Goal: Task Accomplishment & Management: Complete application form

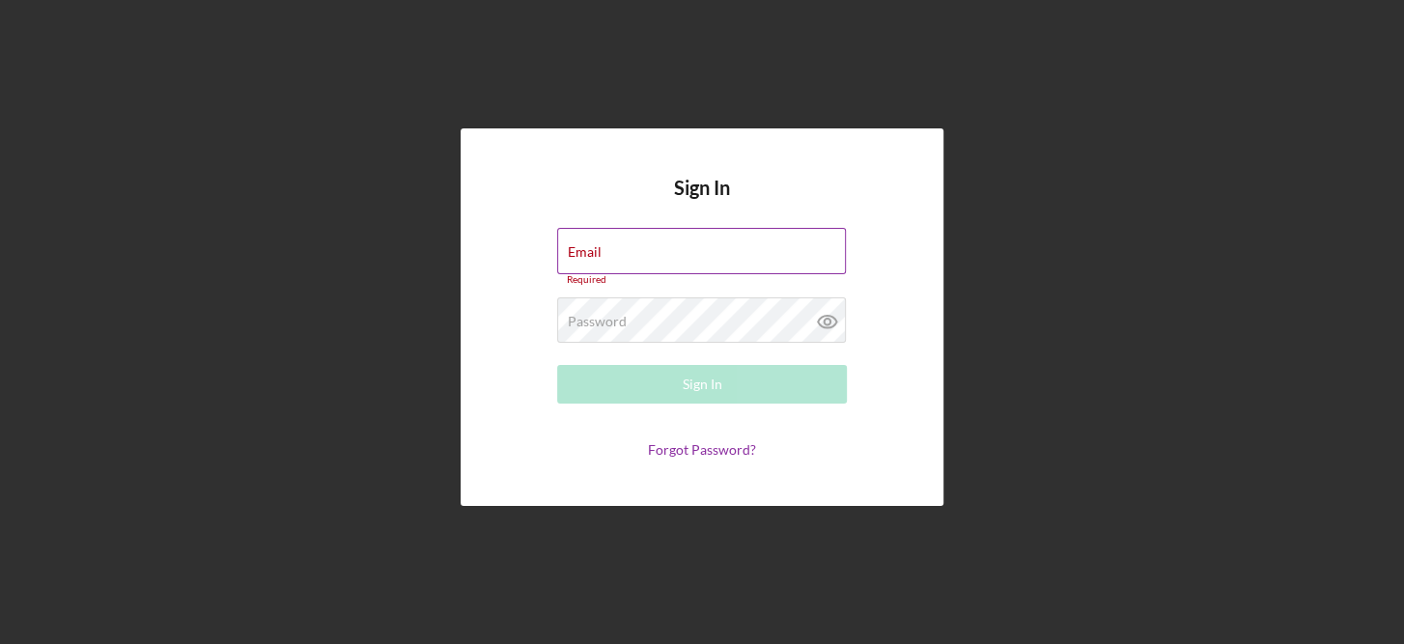
click at [612, 248] on div "Email Required" at bounding box center [702, 257] width 290 height 58
type input "[PERSON_NAME][EMAIL_ADDRESS][PERSON_NAME][DOMAIN_NAME]"
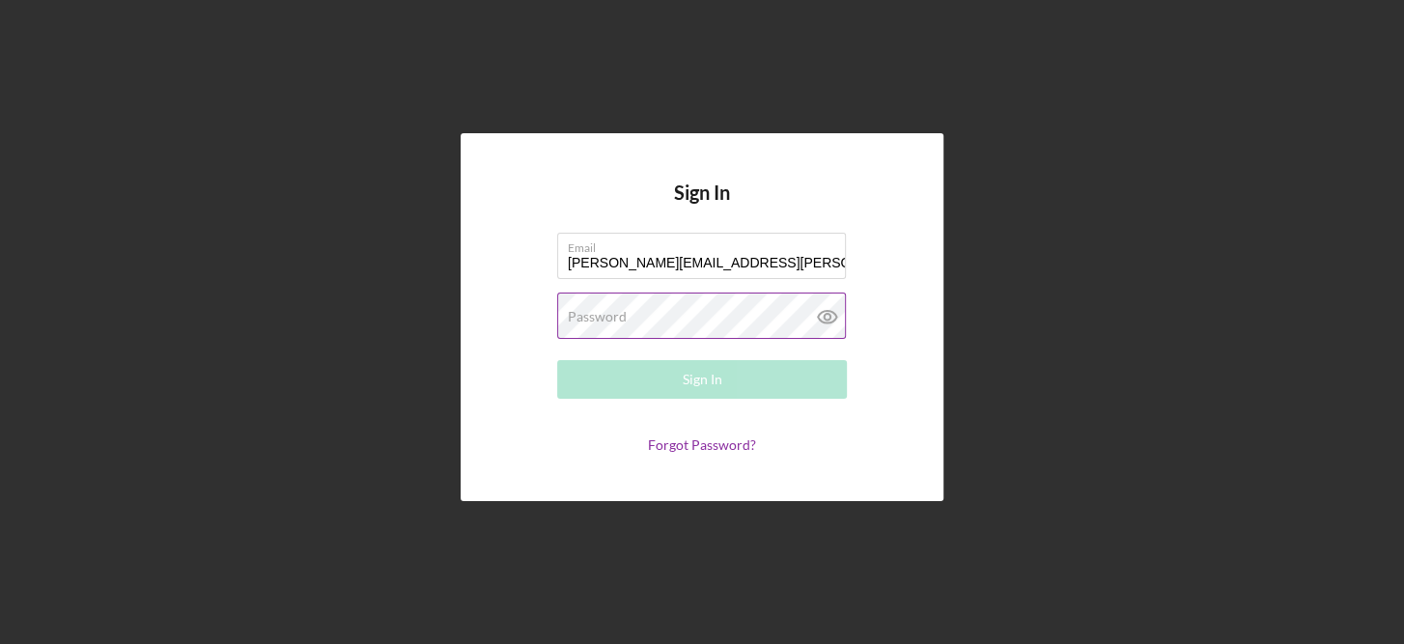
click at [574, 312] on label "Password" at bounding box center [597, 316] width 59 height 15
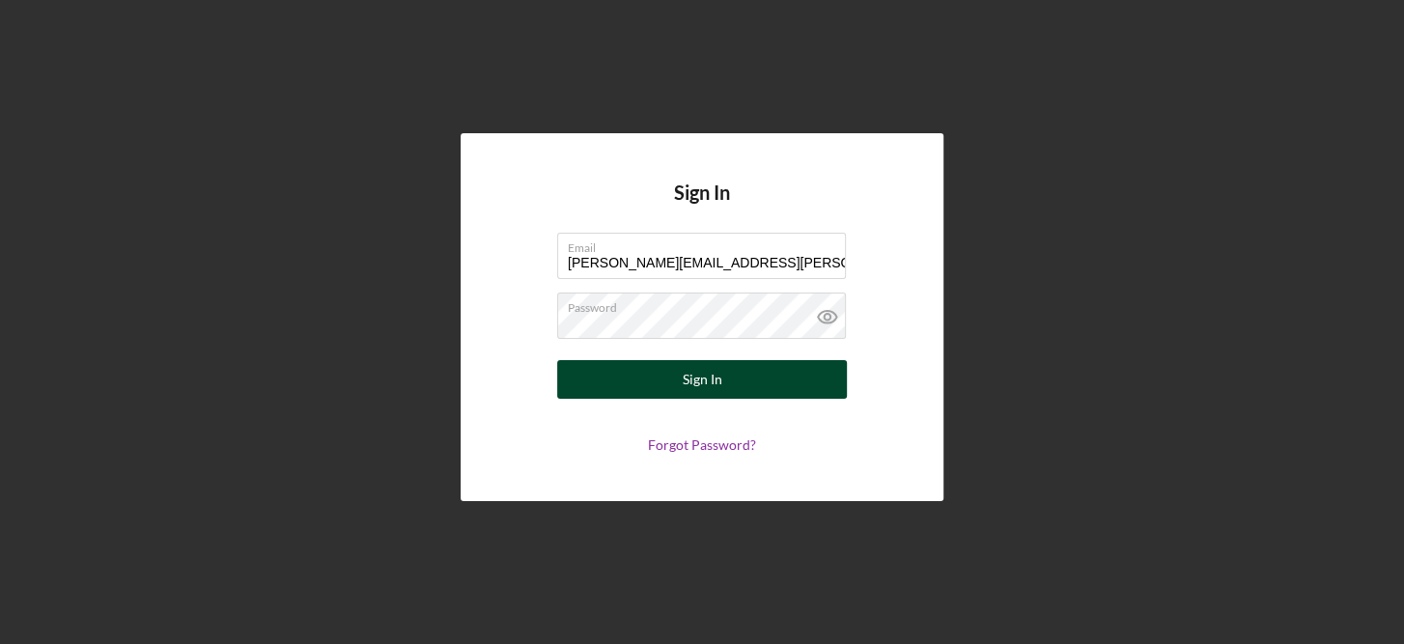
click at [701, 374] on div "Sign In" at bounding box center [703, 379] width 40 height 39
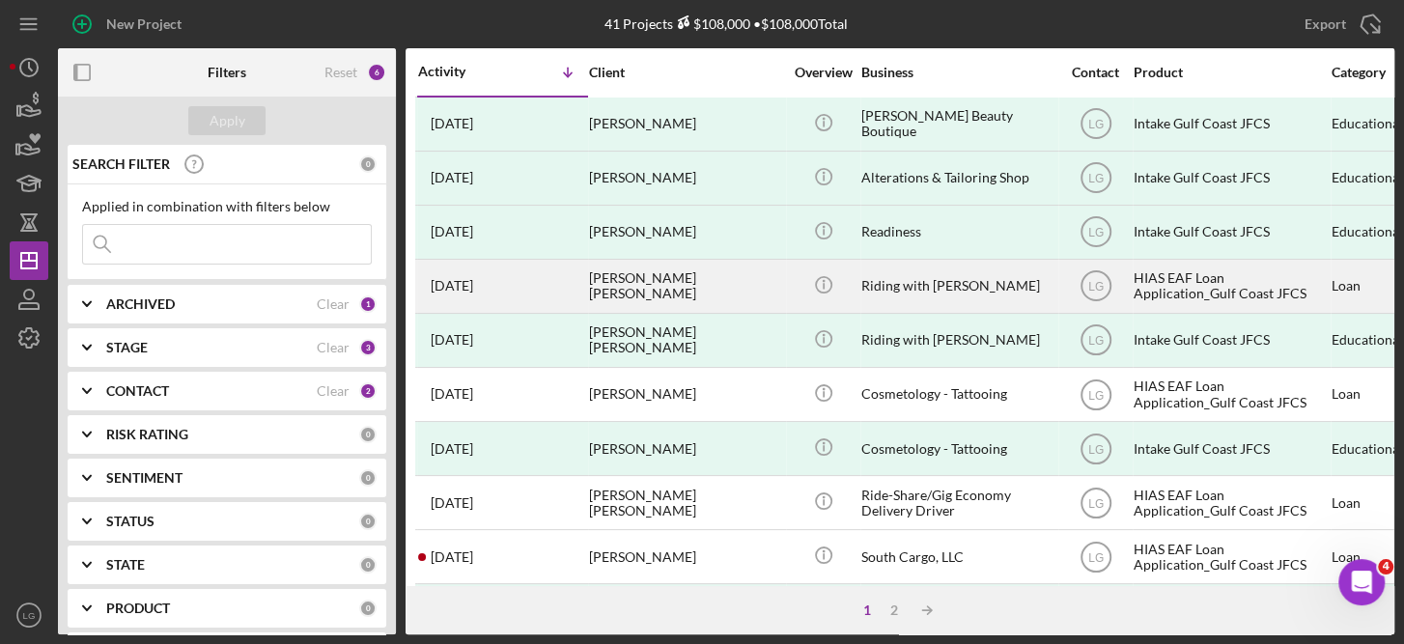
click at [1210, 274] on div "HIAS EAF Loan Application_Gulf Coast JFCS" at bounding box center [1230, 286] width 193 height 51
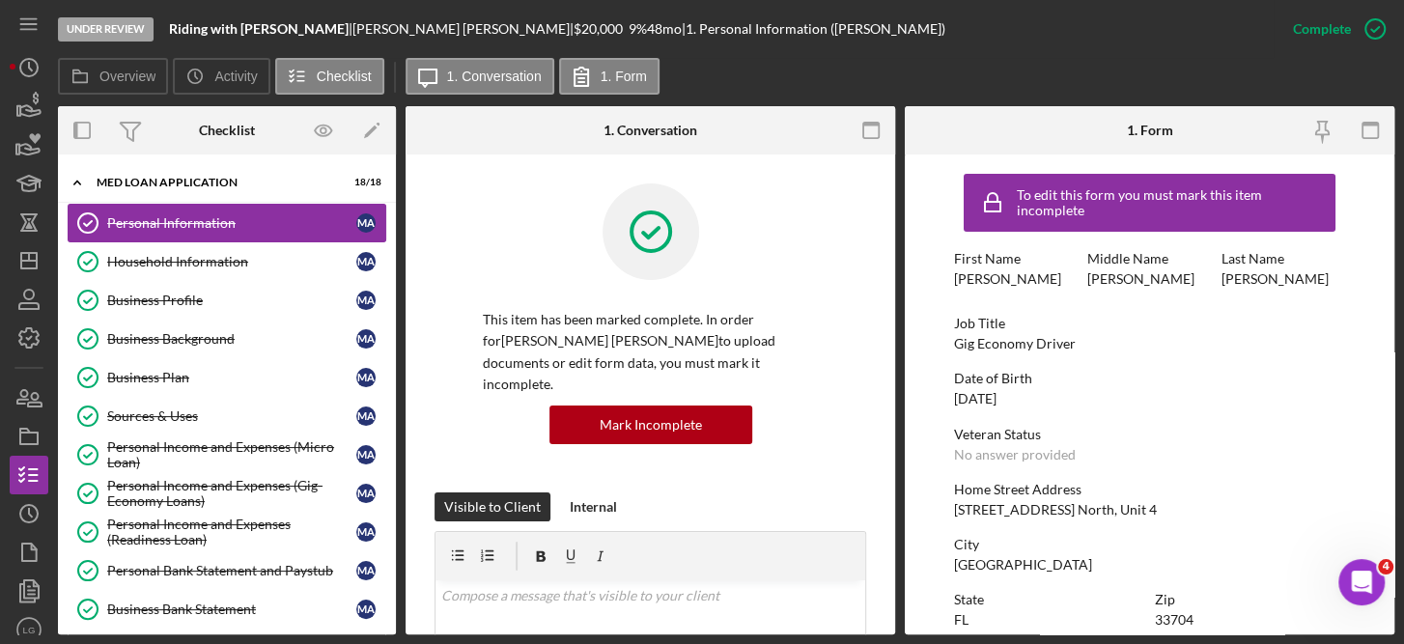
click at [196, 223] on div "Personal Information" at bounding box center [231, 222] width 249 height 15
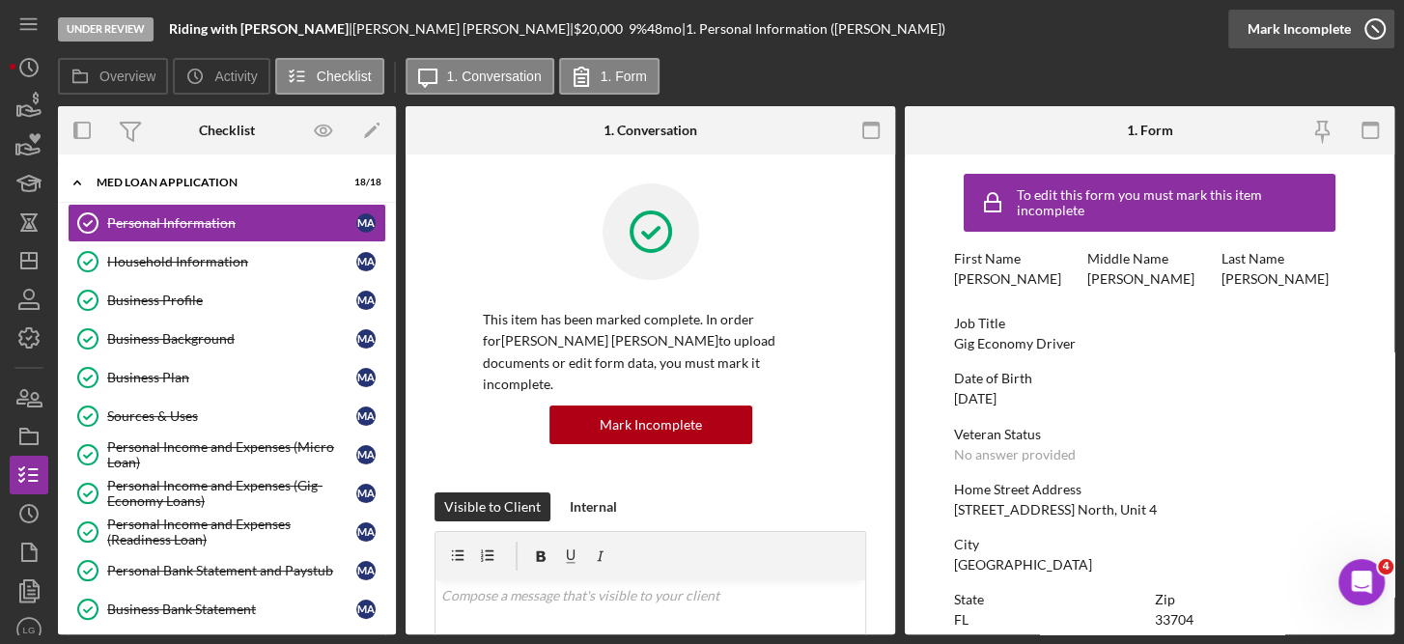
click at [1379, 23] on icon "button" at bounding box center [1375, 29] width 48 height 48
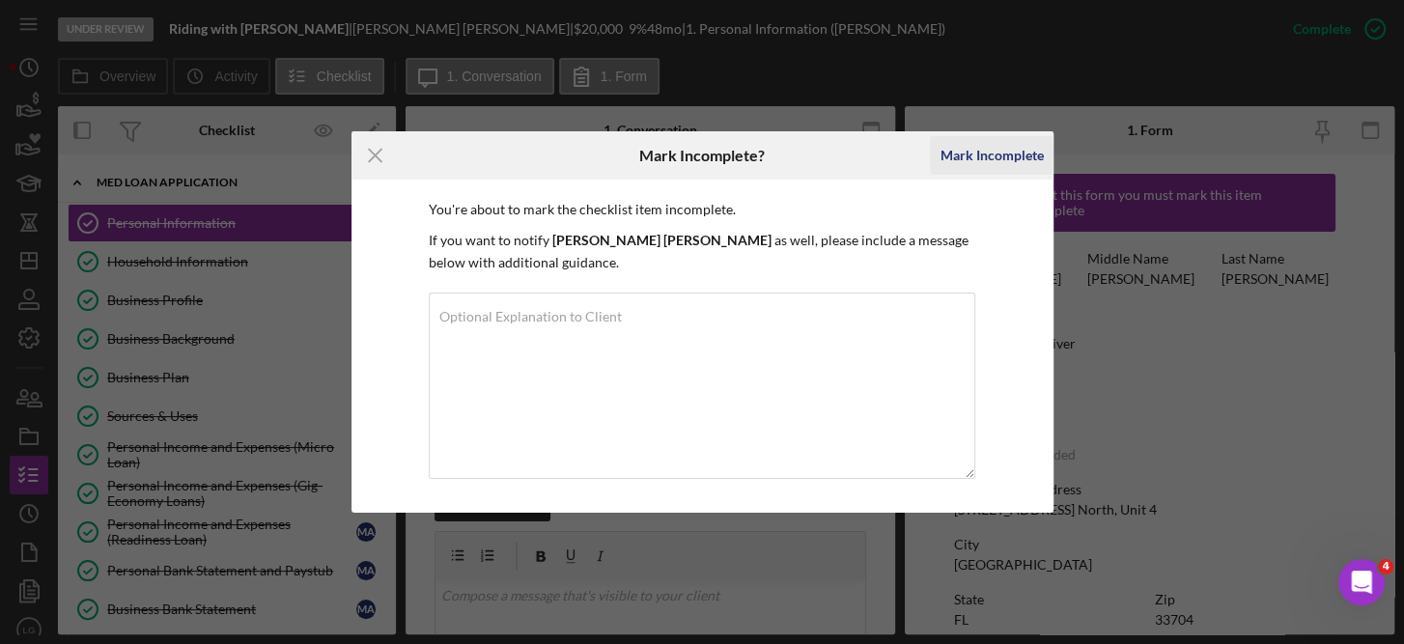
click at [1007, 156] on div "Mark Incomplete" at bounding box center [990, 155] width 103 height 39
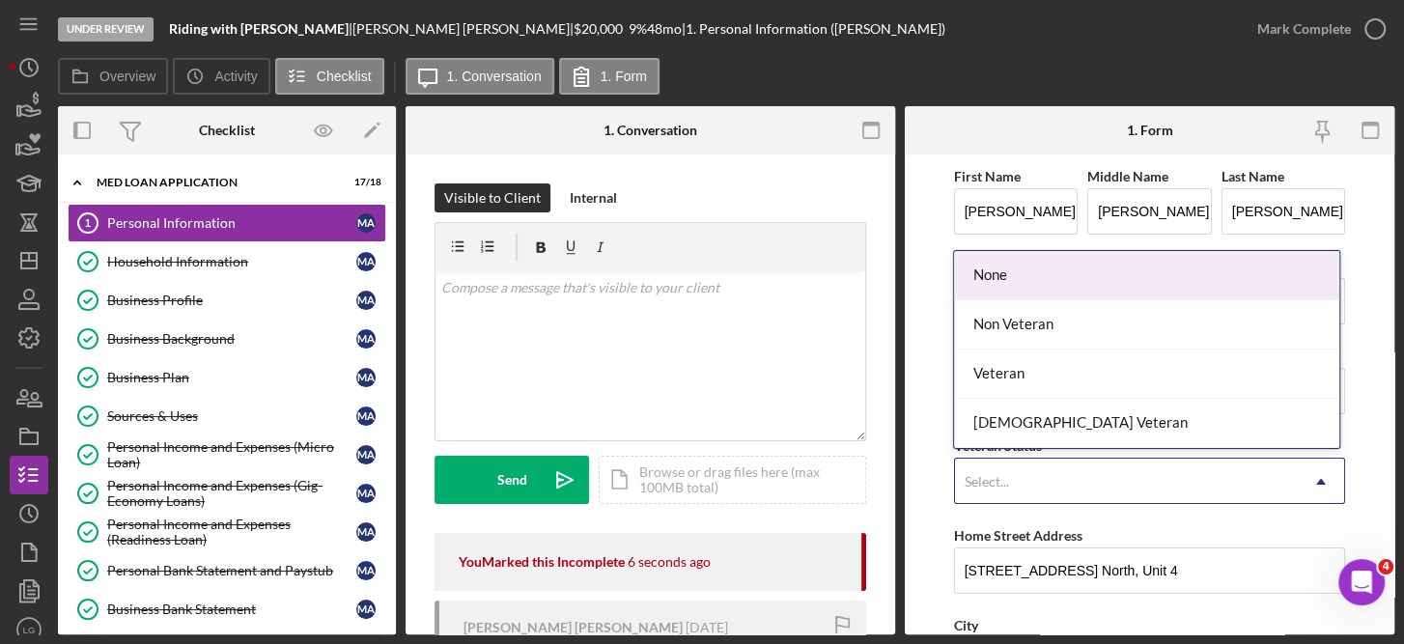
click at [1319, 482] on icon "Icon/Dropdown Arrow" at bounding box center [1321, 482] width 46 height 46
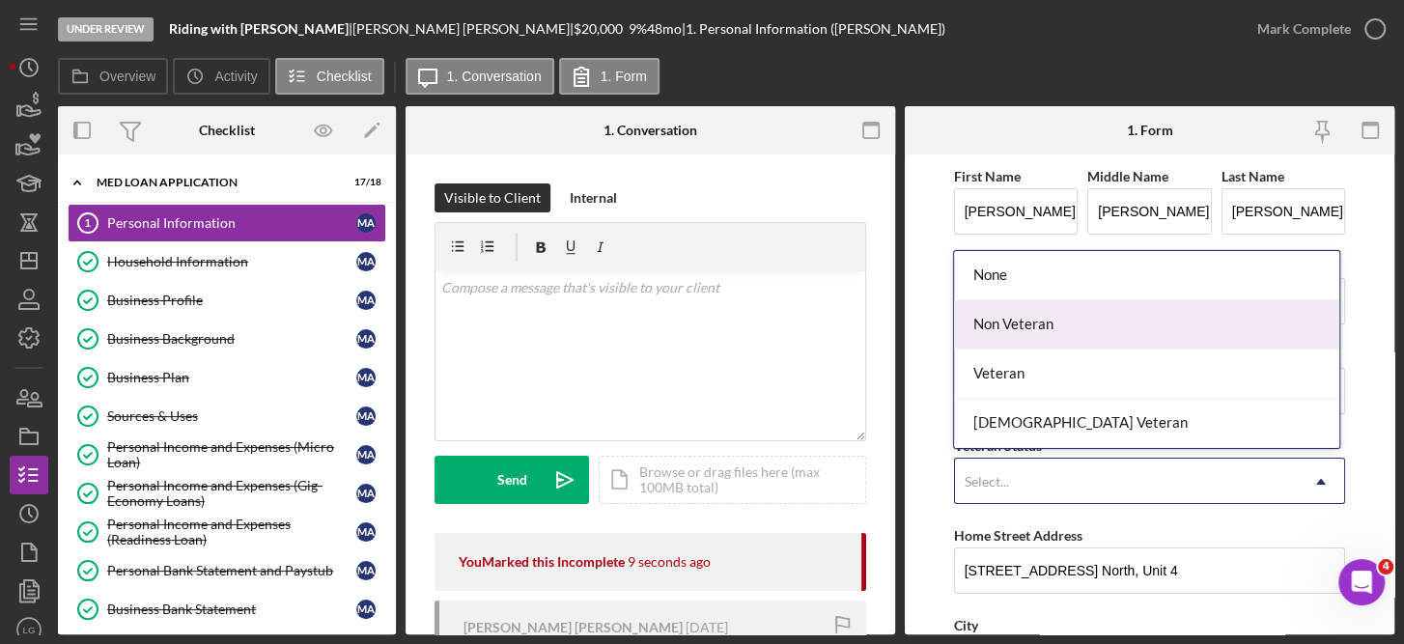
click at [1024, 320] on div "Non Veteran" at bounding box center [1146, 324] width 385 height 49
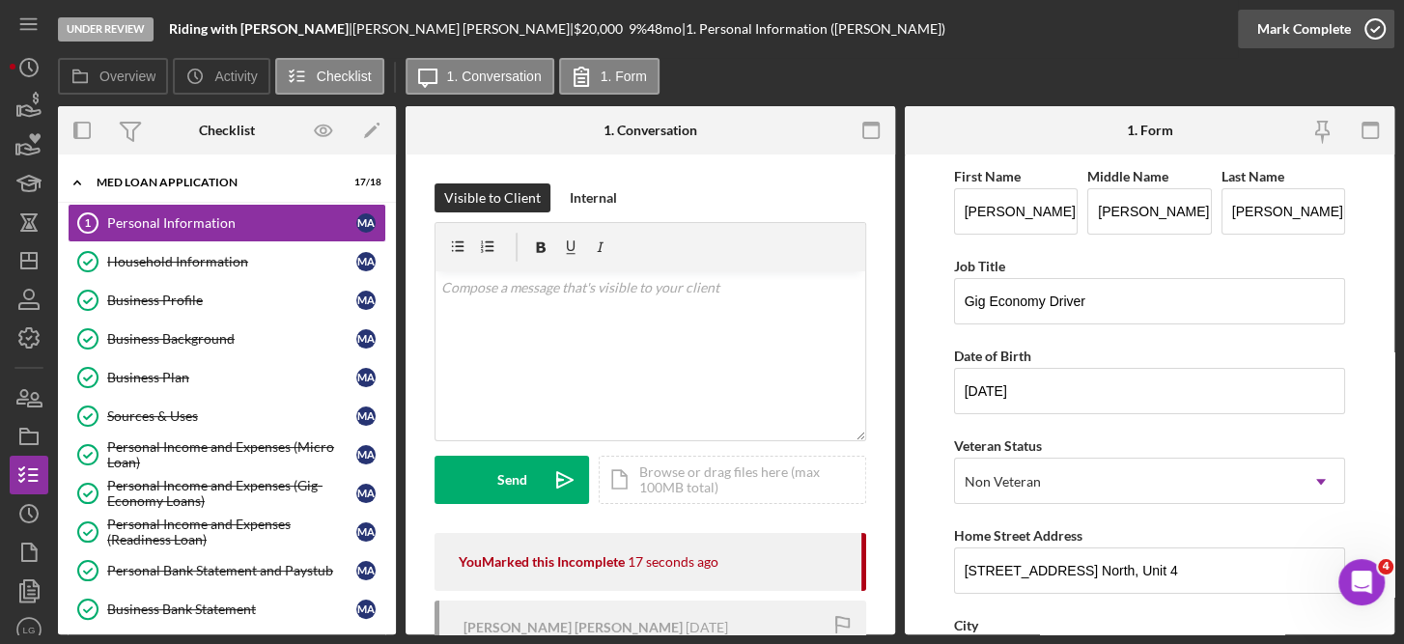
click at [1371, 26] on icon "button" at bounding box center [1375, 29] width 48 height 48
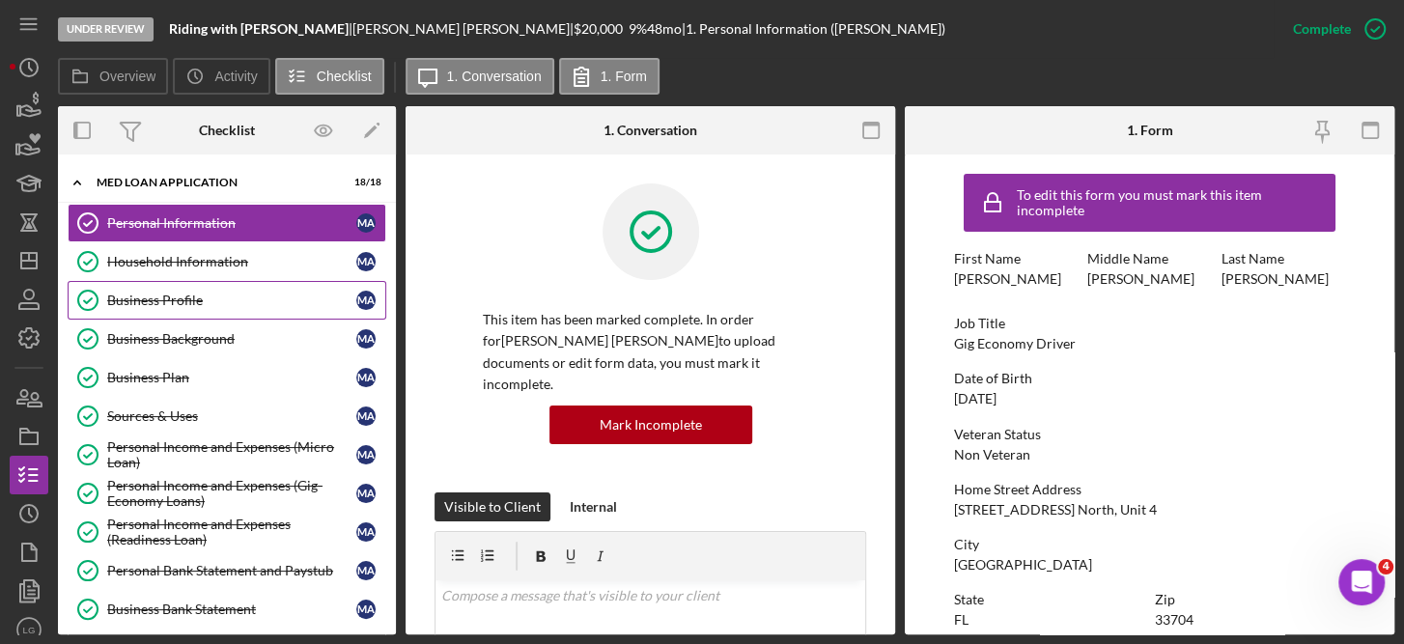
click at [180, 295] on div "Business Profile" at bounding box center [231, 300] width 249 height 15
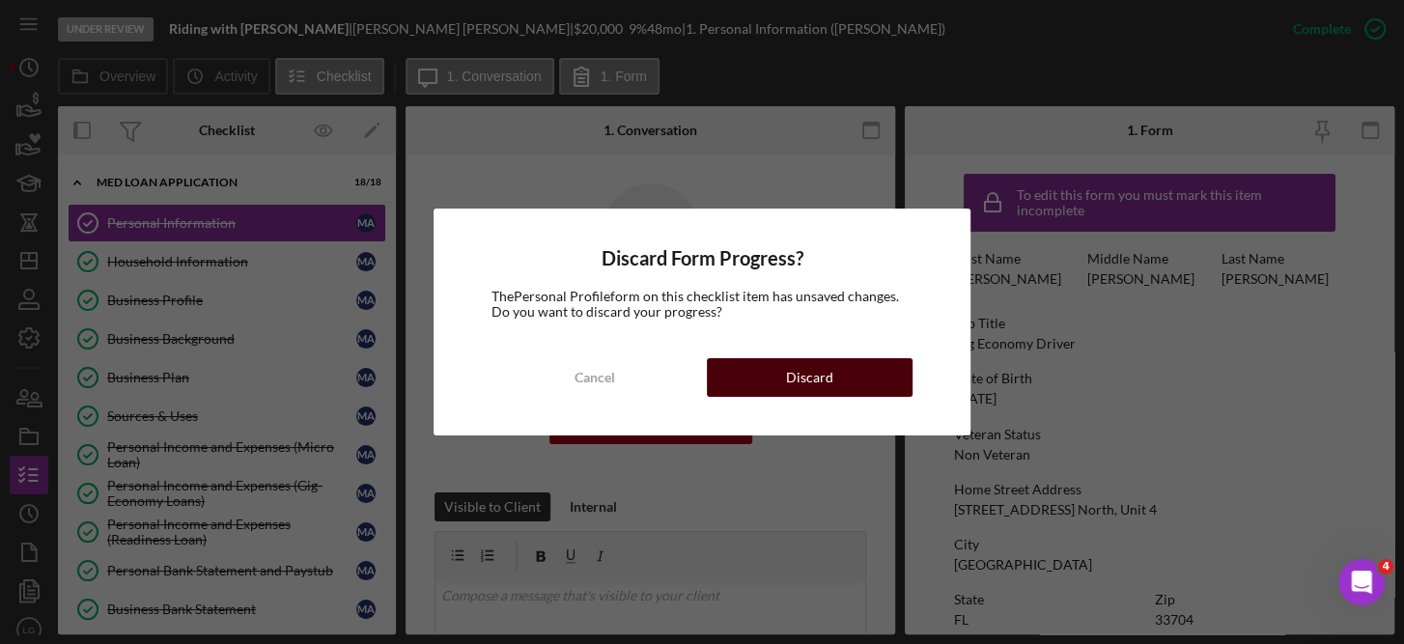
click at [812, 377] on div "Discard" at bounding box center [809, 377] width 47 height 39
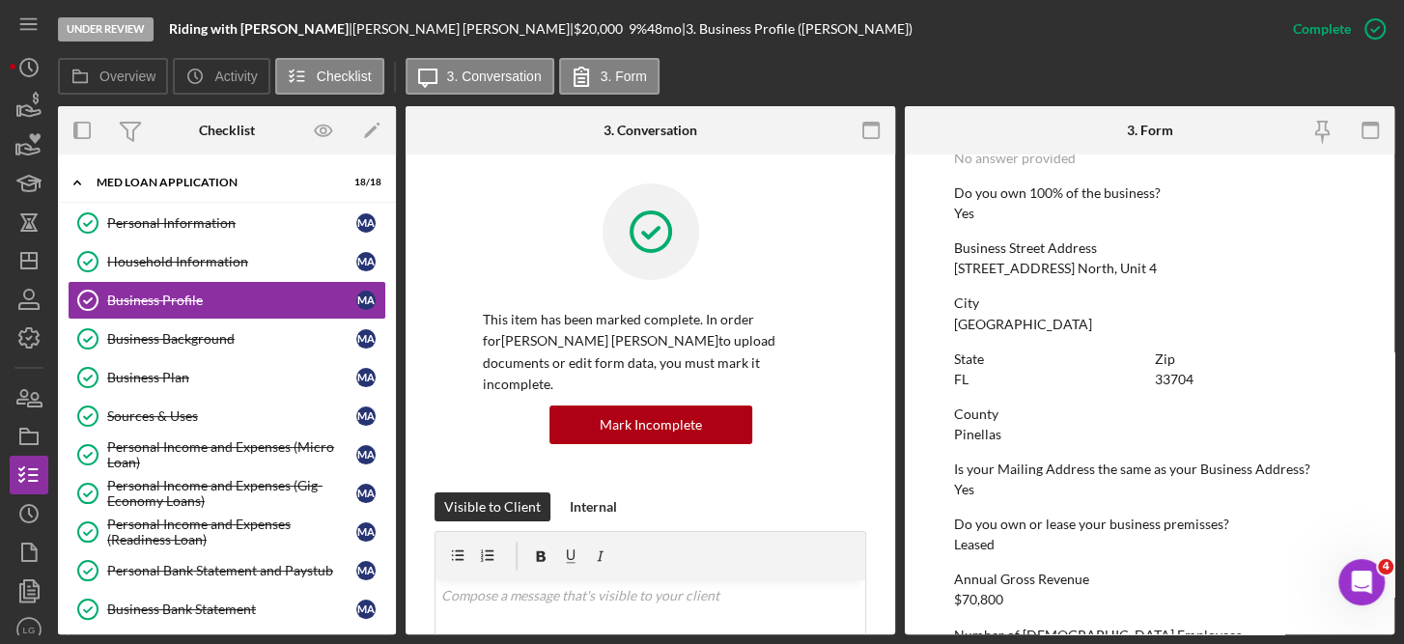
scroll to position [976, 0]
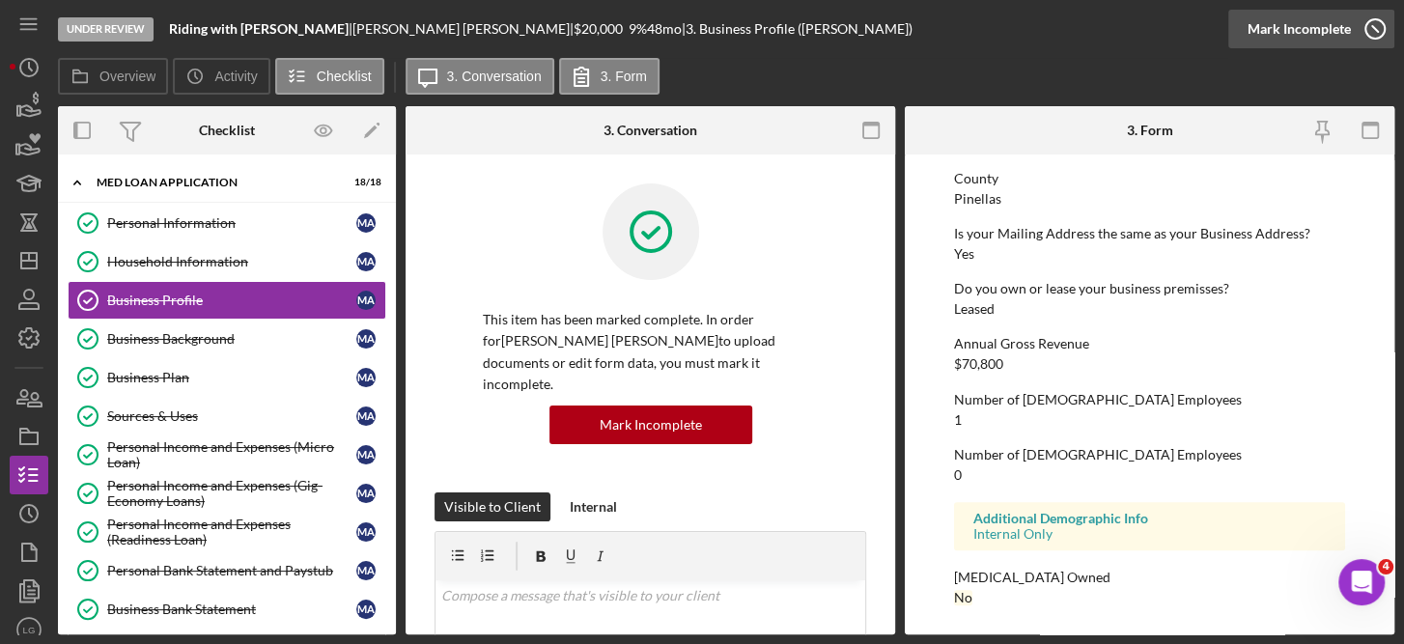
click at [1378, 22] on icon "button" at bounding box center [1375, 29] width 48 height 48
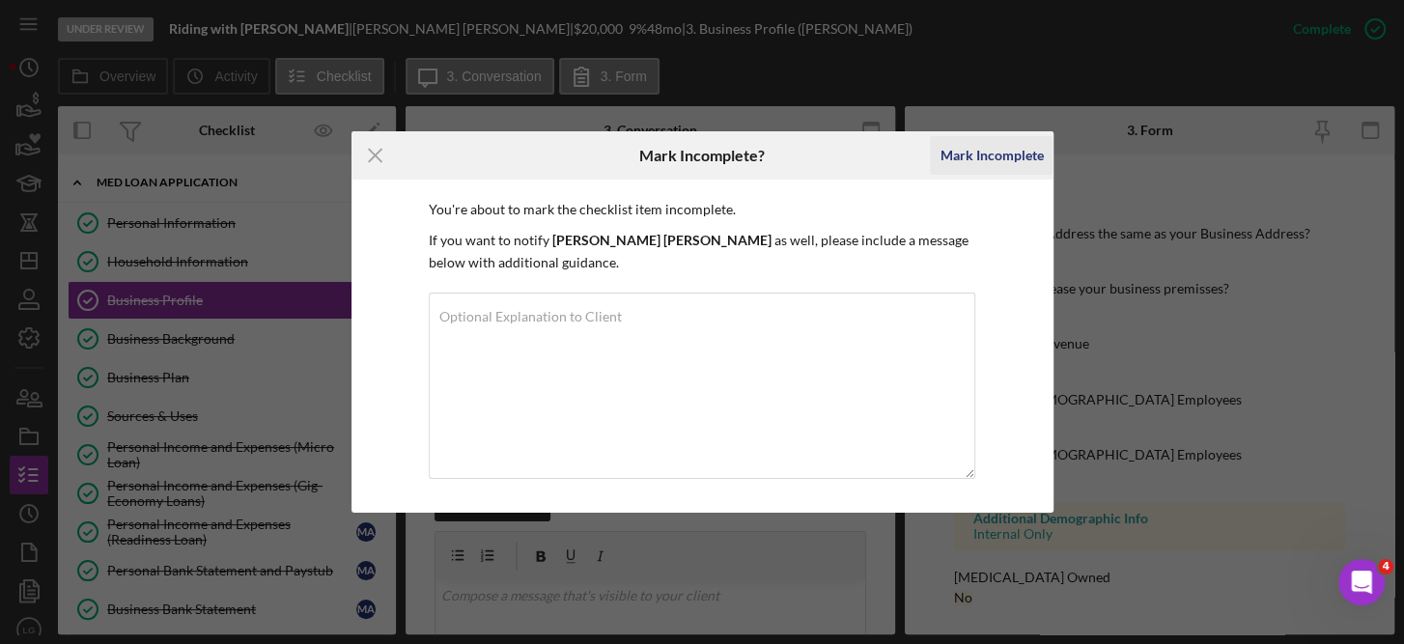
click at [998, 155] on div "Mark Incomplete" at bounding box center [990, 155] width 103 height 39
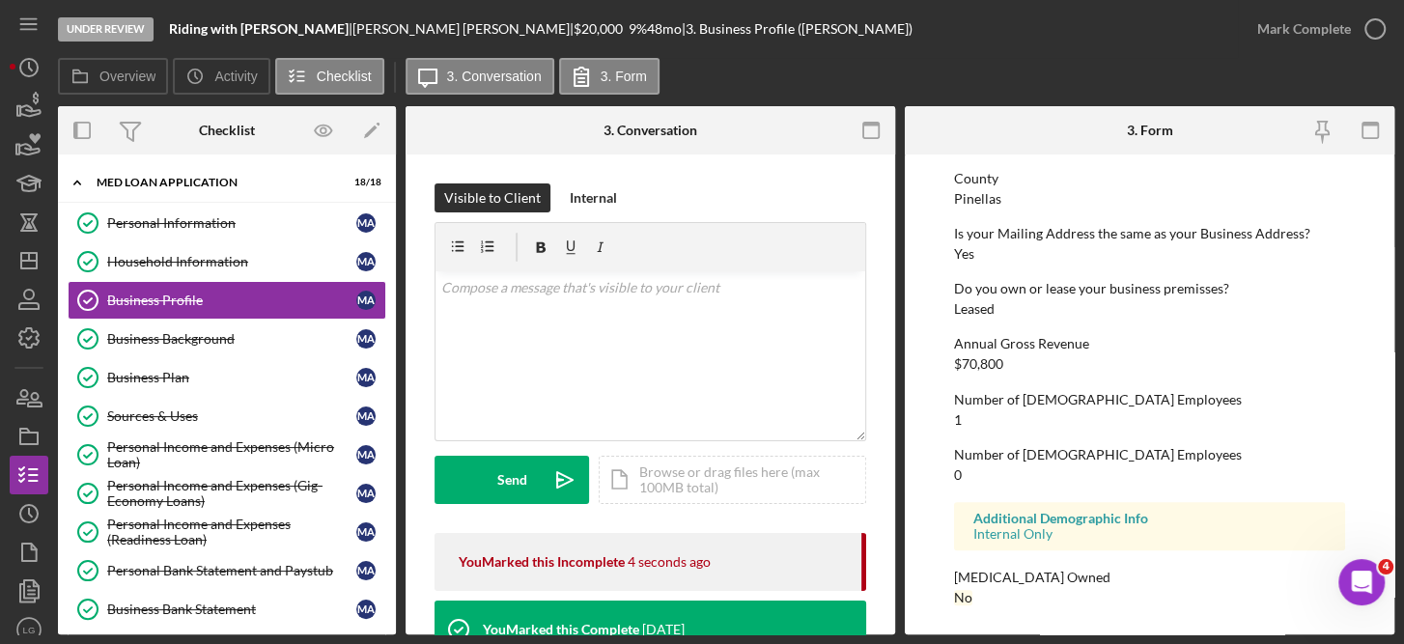
scroll to position [1370, 0]
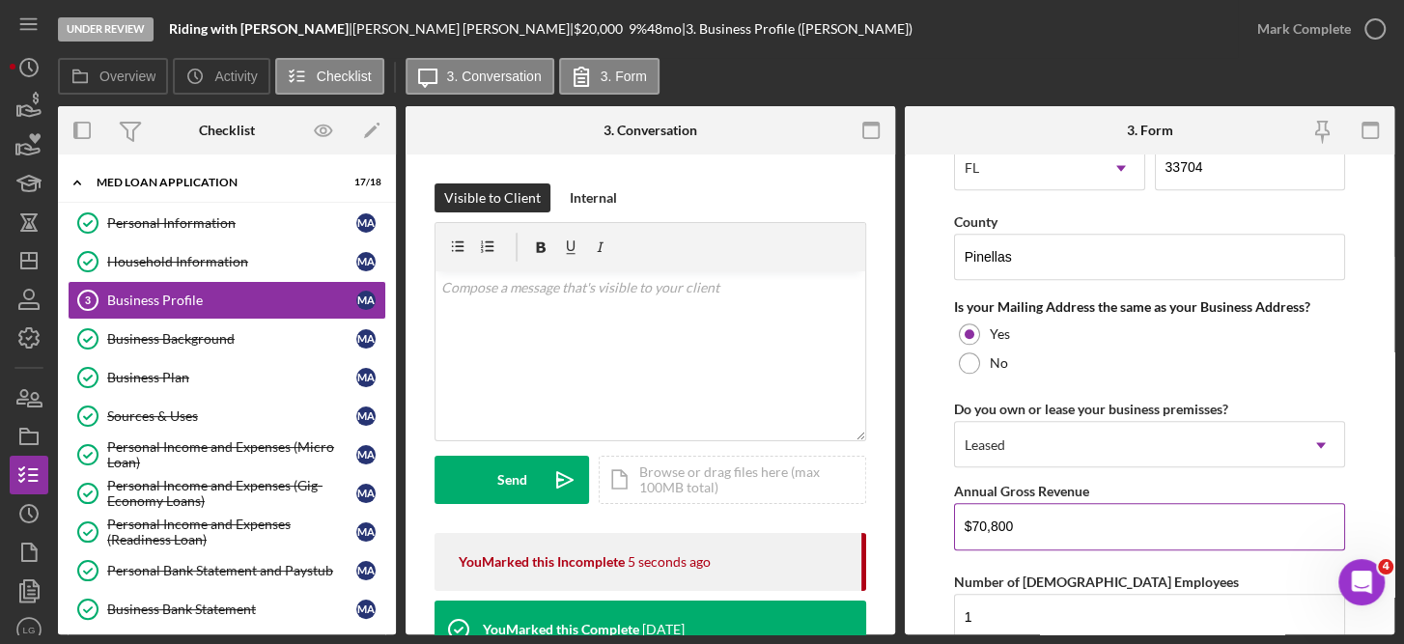
click at [1030, 519] on input "$70,800" at bounding box center [1150, 526] width 392 height 46
type input "$72,000"
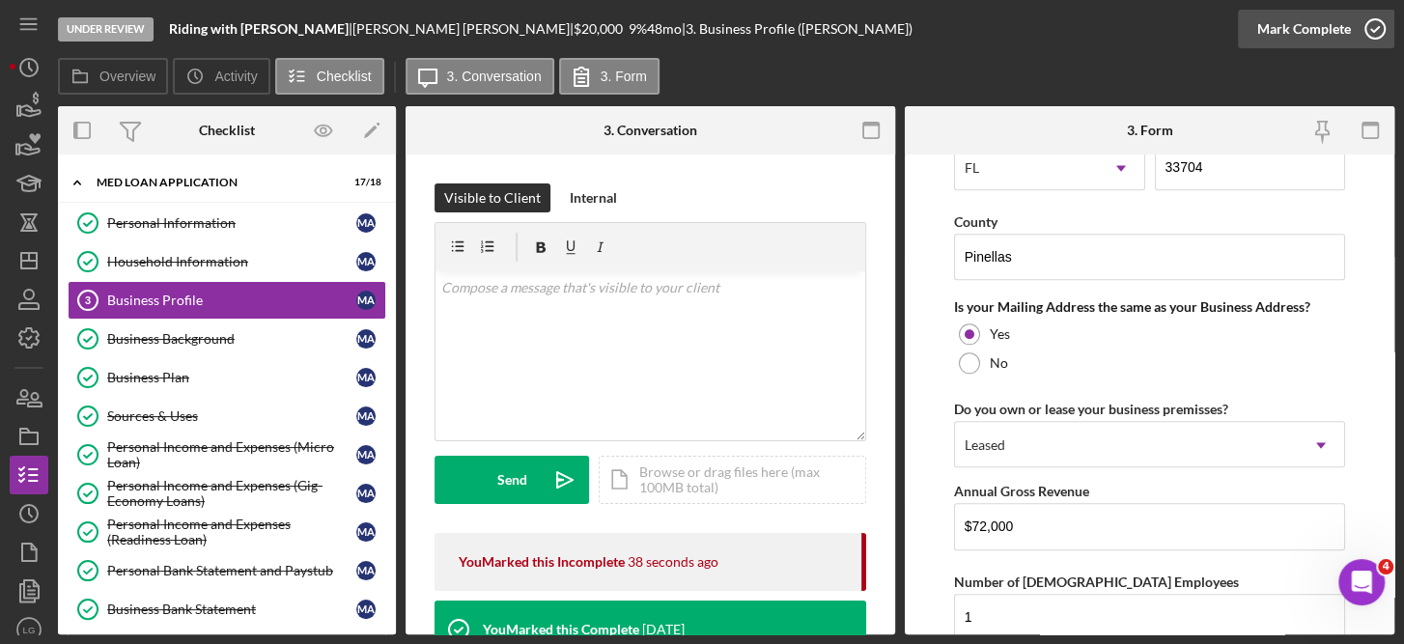
click at [1371, 31] on icon "button" at bounding box center [1375, 29] width 48 height 48
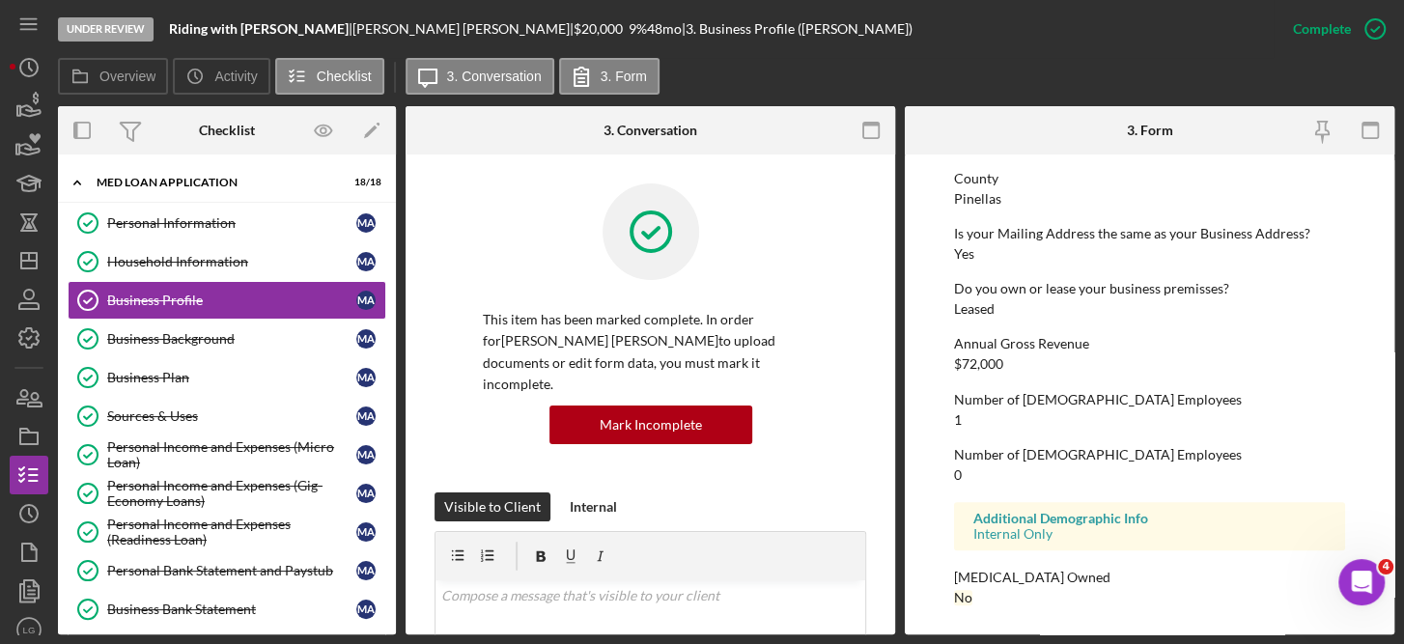
scroll to position [976, 0]
click at [1376, 16] on icon "button" at bounding box center [1375, 29] width 48 height 48
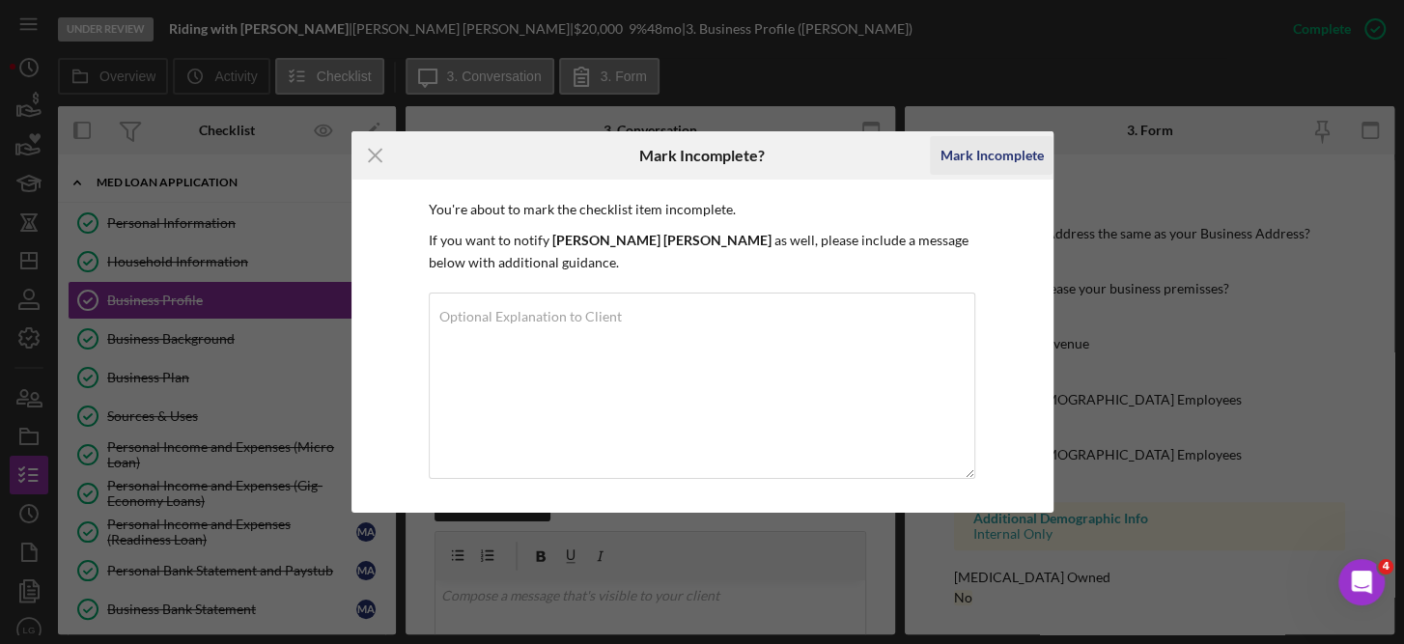
click at [1013, 154] on div "Mark Incomplete" at bounding box center [990, 155] width 103 height 39
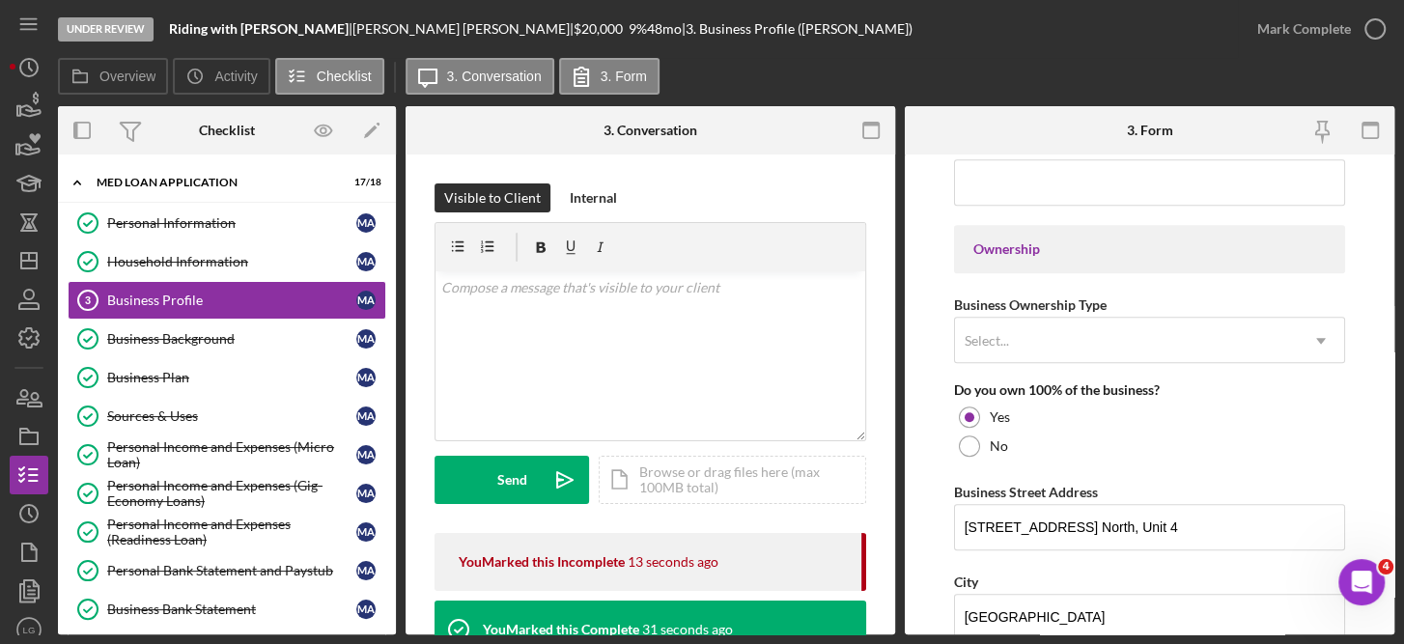
scroll to position [828, 0]
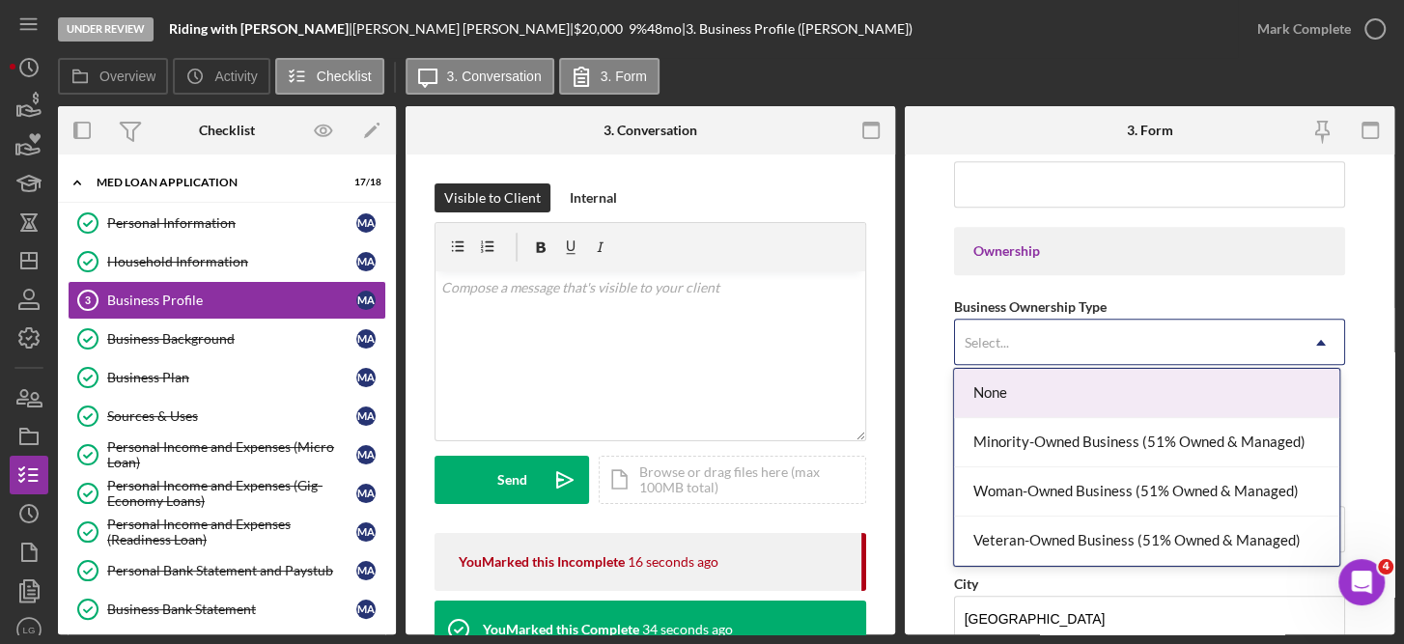
click at [1312, 336] on icon "Icon/Dropdown Arrow" at bounding box center [1321, 343] width 46 height 46
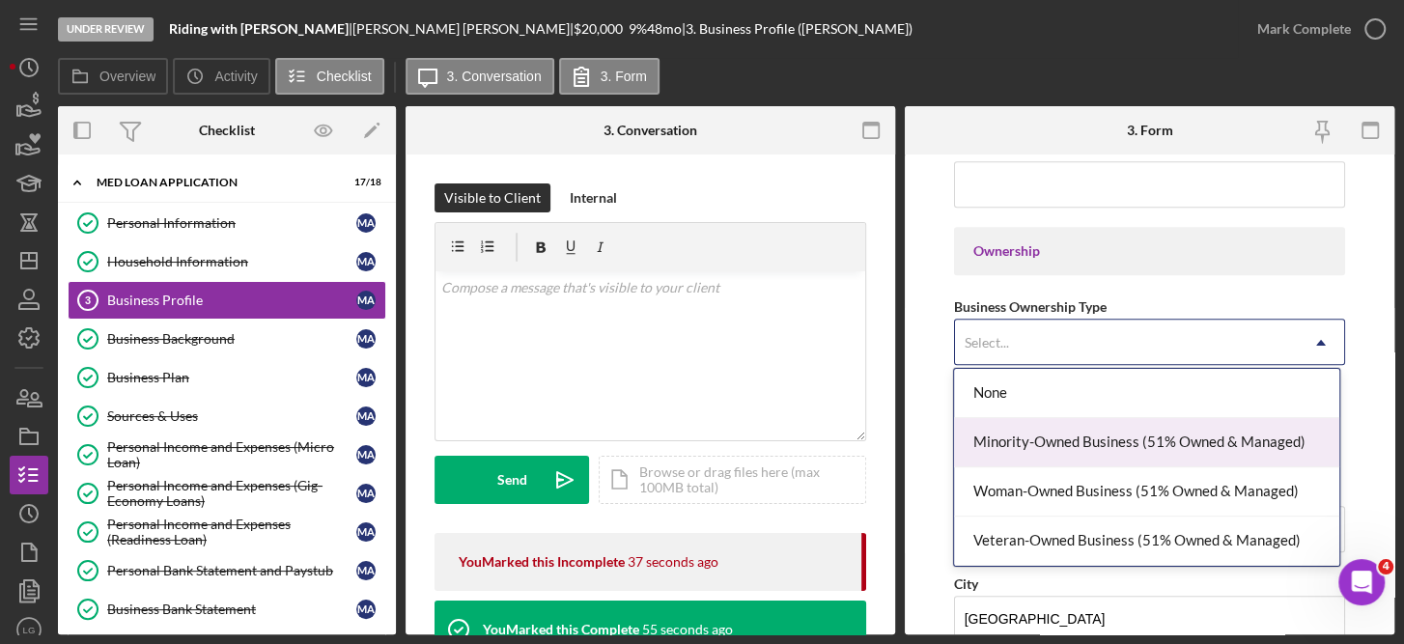
click at [1041, 442] on div "Minority-Owned Business (51% Owned & Managed)" at bounding box center [1146, 442] width 385 height 49
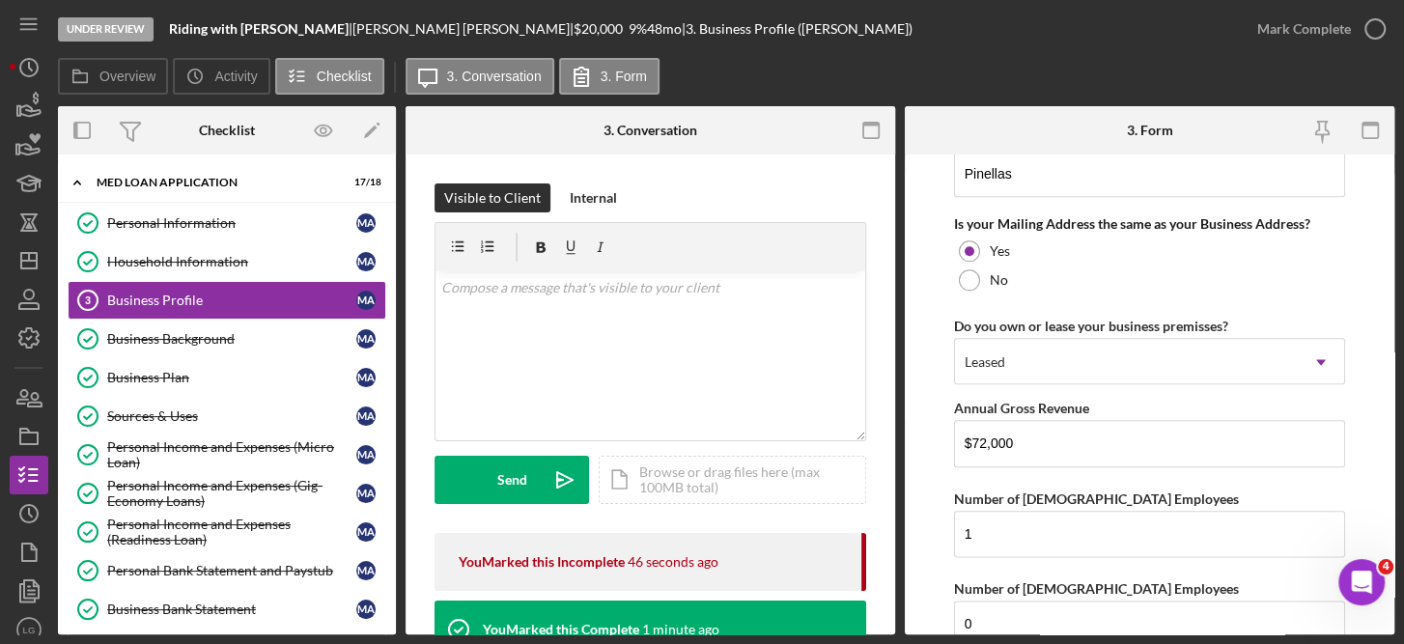
scroll to position [1450, 0]
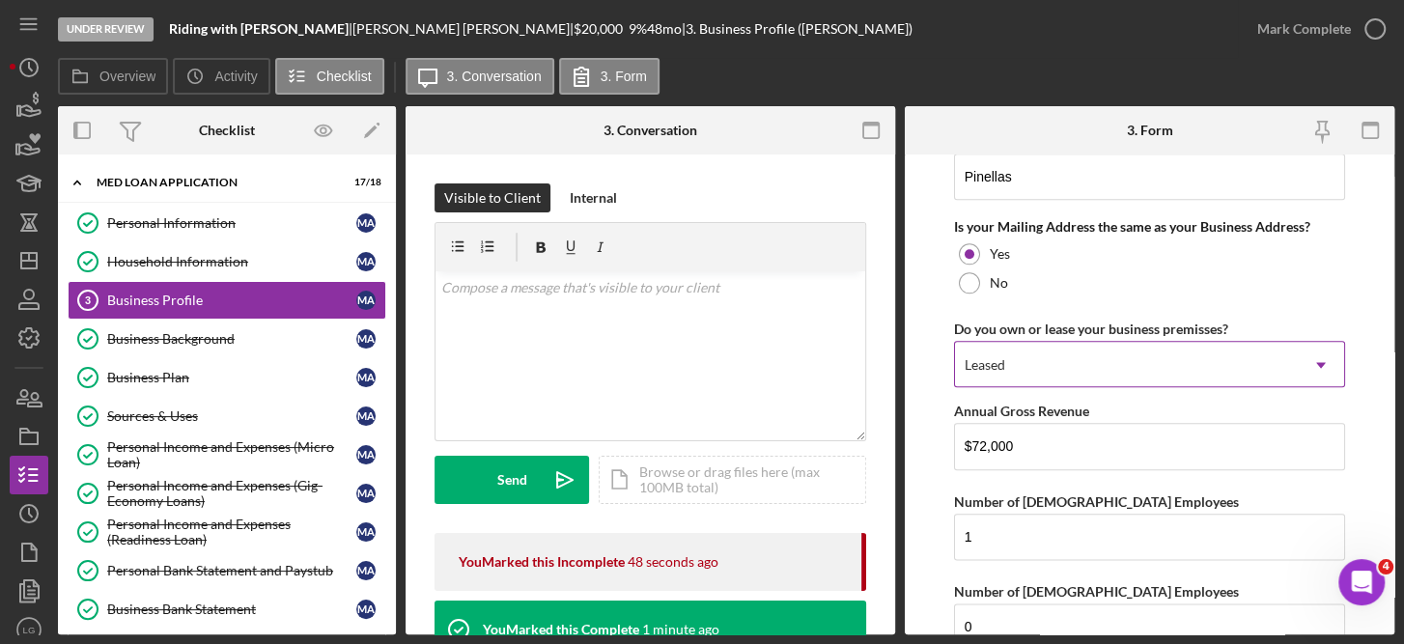
click at [1316, 355] on icon "Icon/Dropdown Arrow" at bounding box center [1321, 365] width 46 height 46
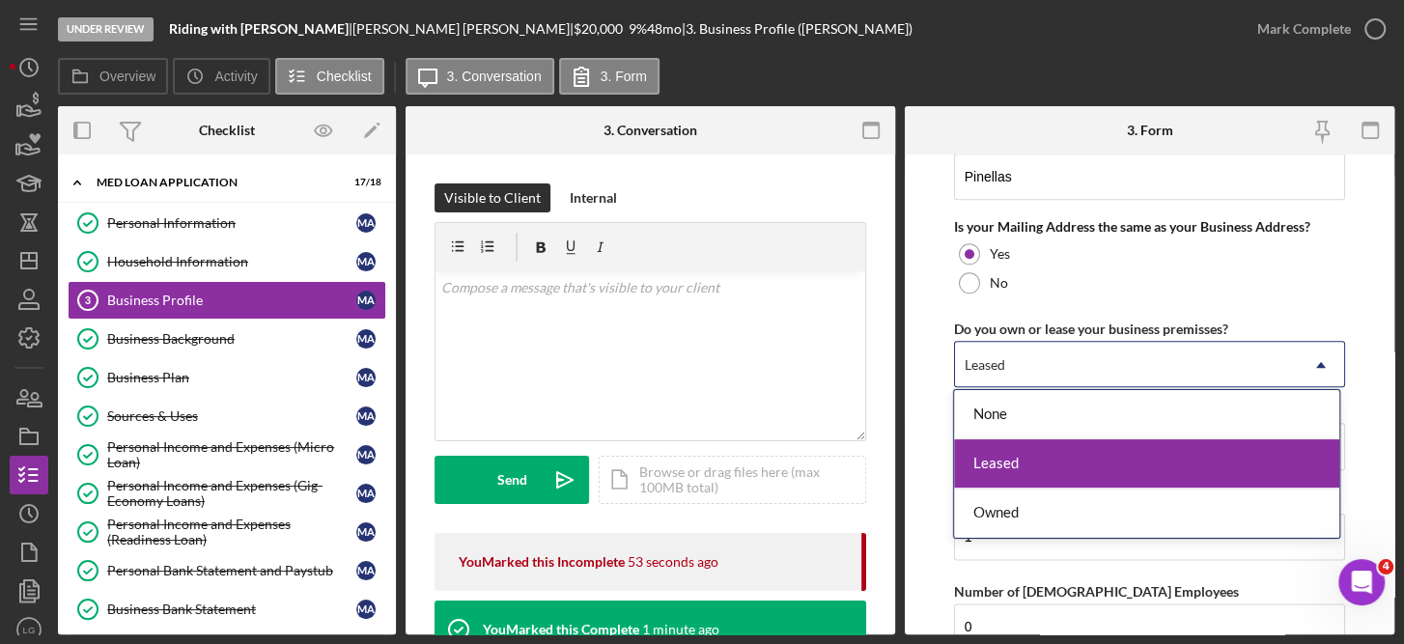
click at [1257, 471] on div "Leased" at bounding box center [1146, 463] width 385 height 49
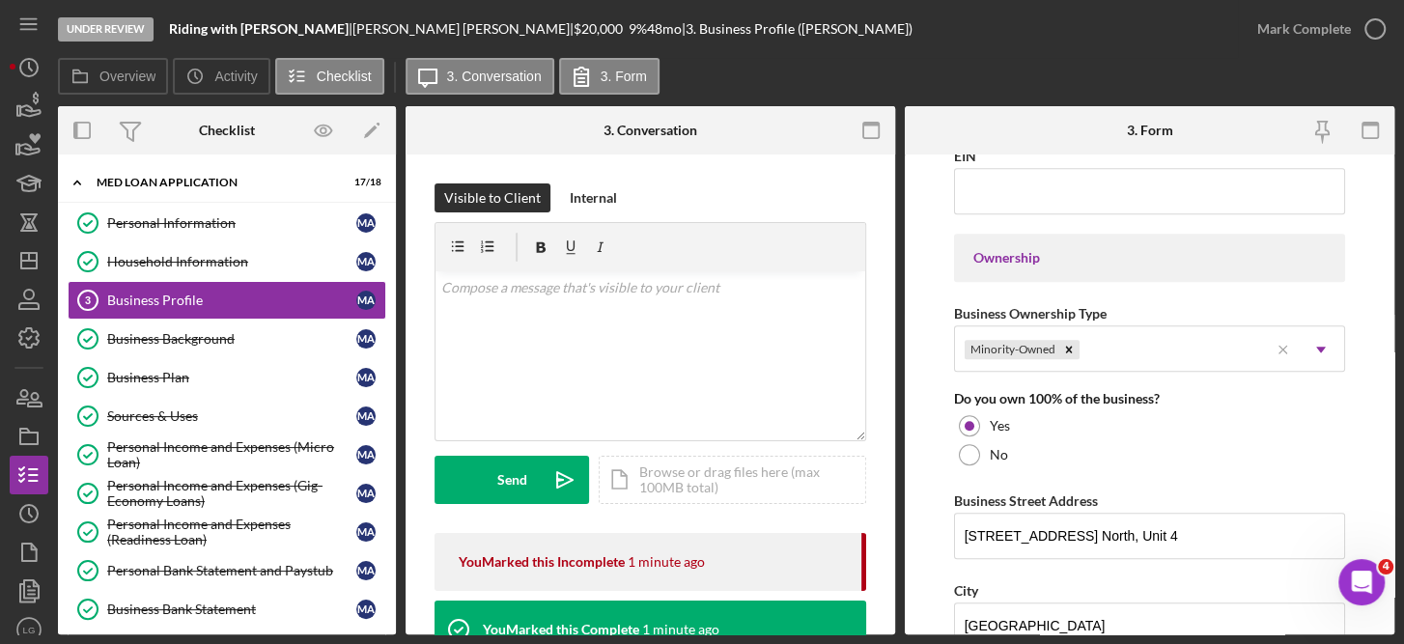
scroll to position [818, 0]
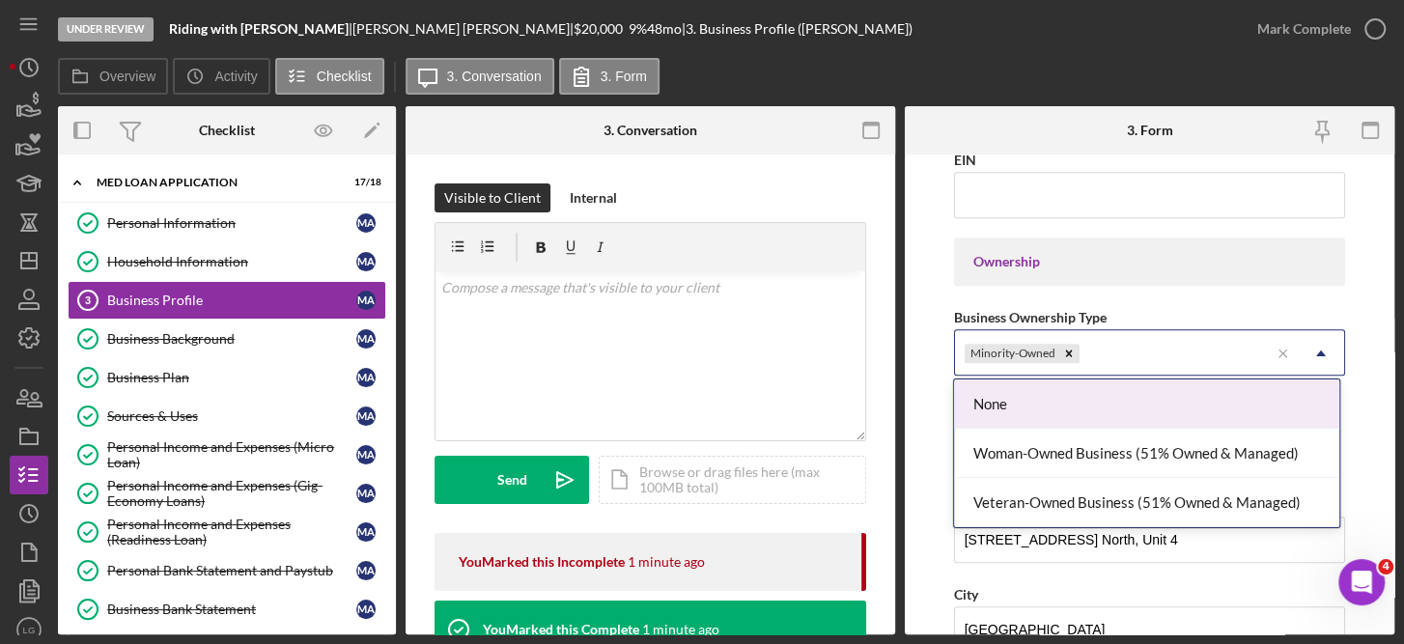
click at [1321, 348] on icon "Icon/Dropdown Arrow" at bounding box center [1321, 353] width 46 height 46
click at [1175, 398] on div "None" at bounding box center [1146, 403] width 385 height 49
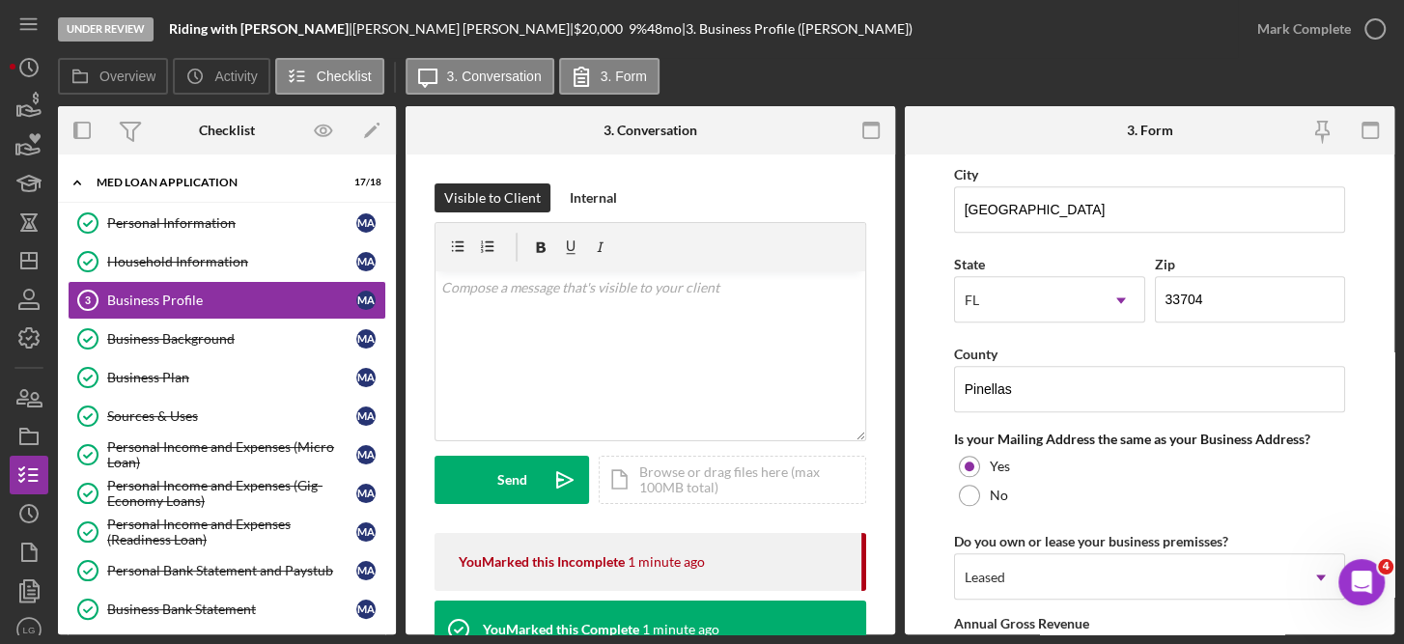
scroll to position [1656, 0]
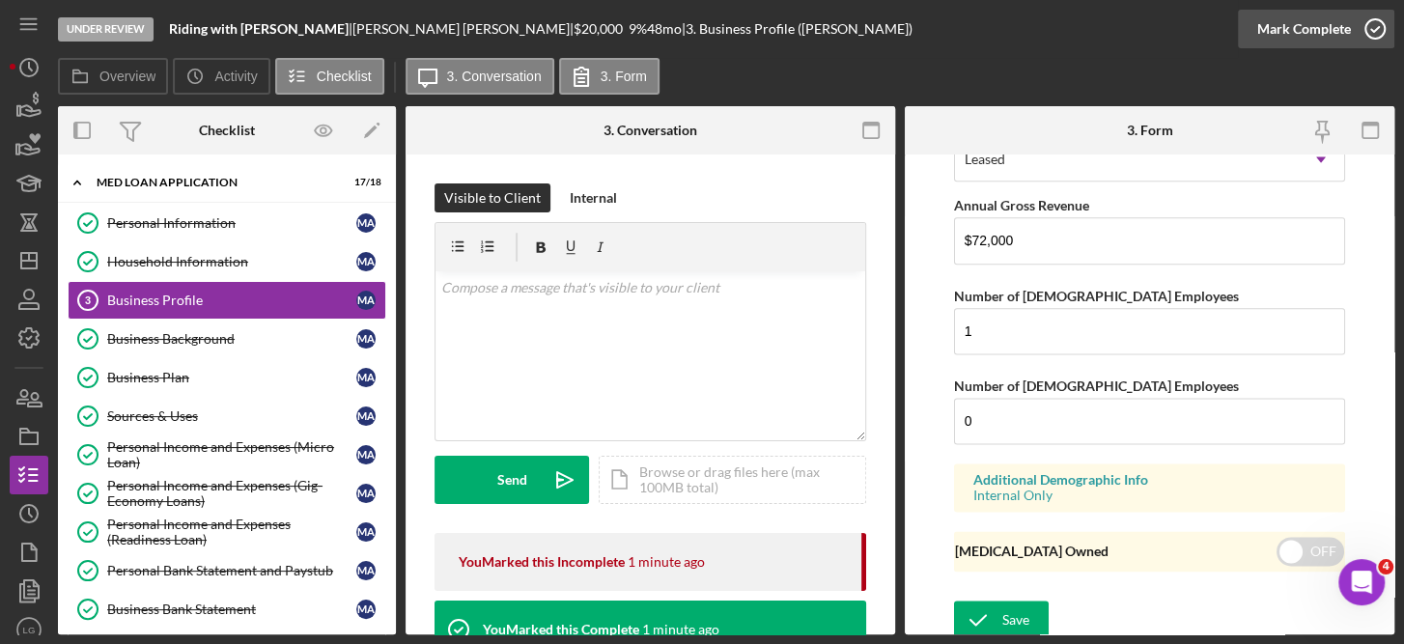
click at [1378, 19] on icon "button" at bounding box center [1375, 29] width 48 height 48
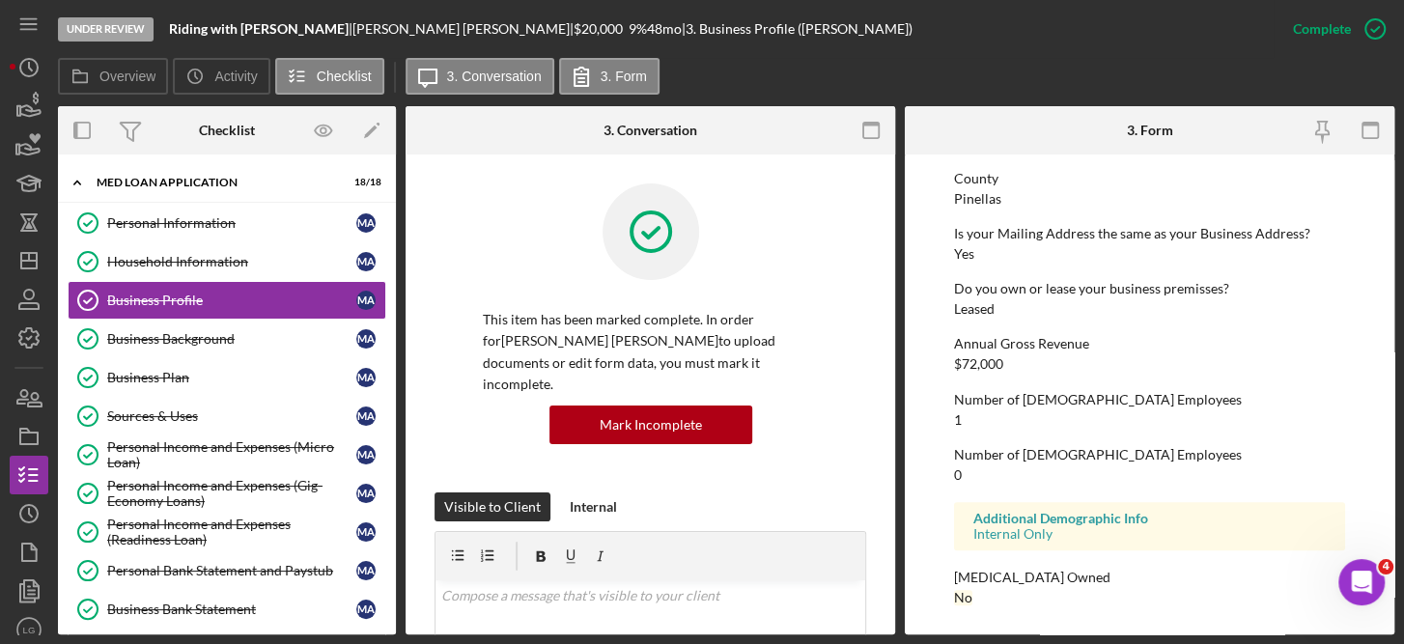
scroll to position [420, 0]
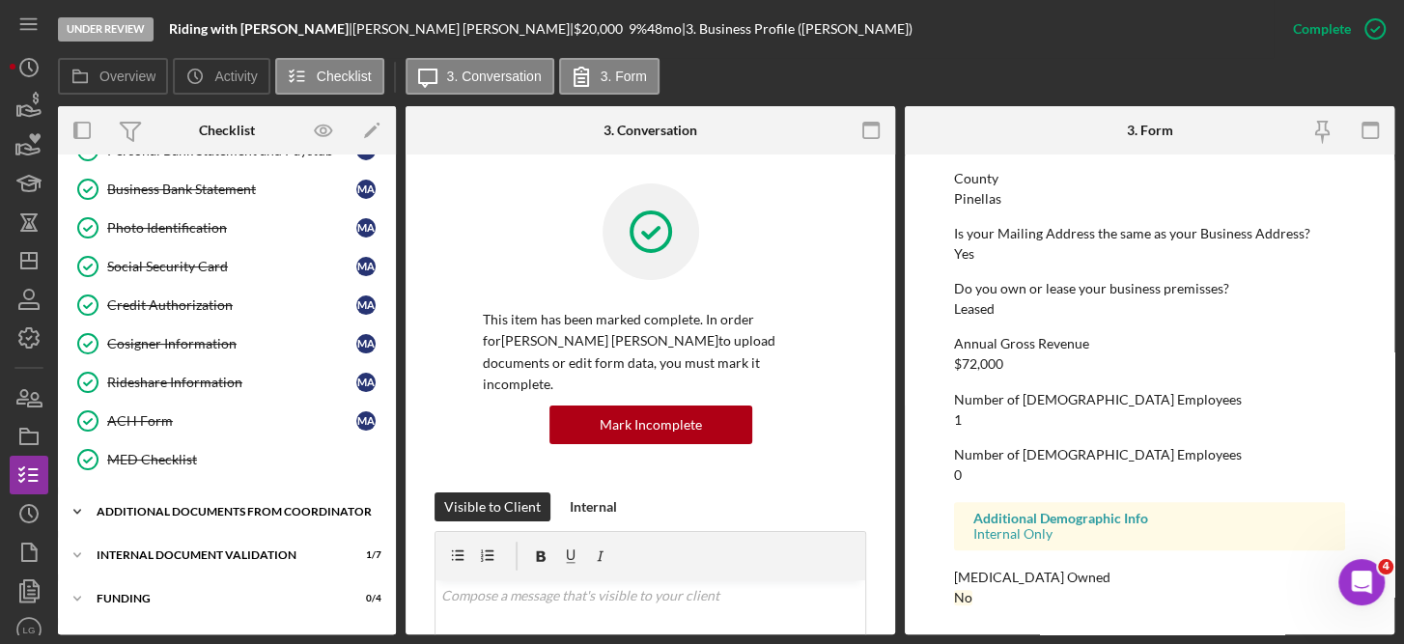
click at [219, 506] on div "Additional Documents from Coordinator" at bounding box center [234, 512] width 275 height 12
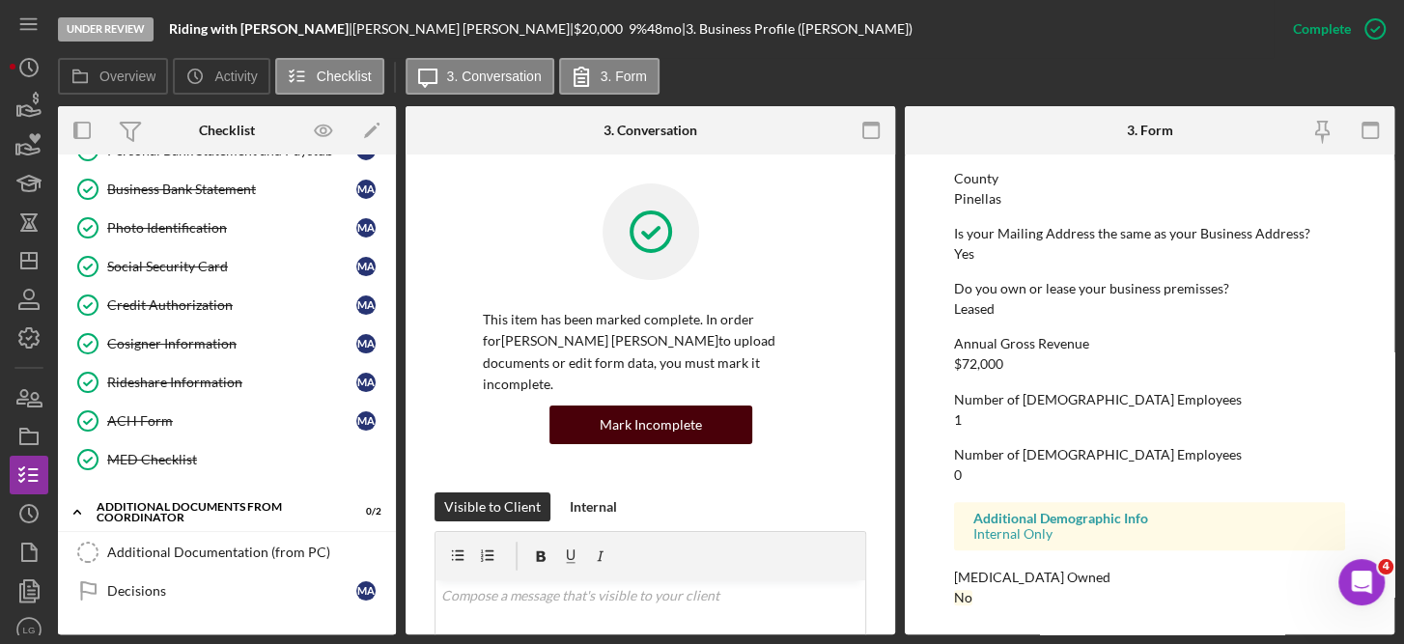
click at [686, 406] on div "Mark Incomplete" at bounding box center [651, 425] width 102 height 39
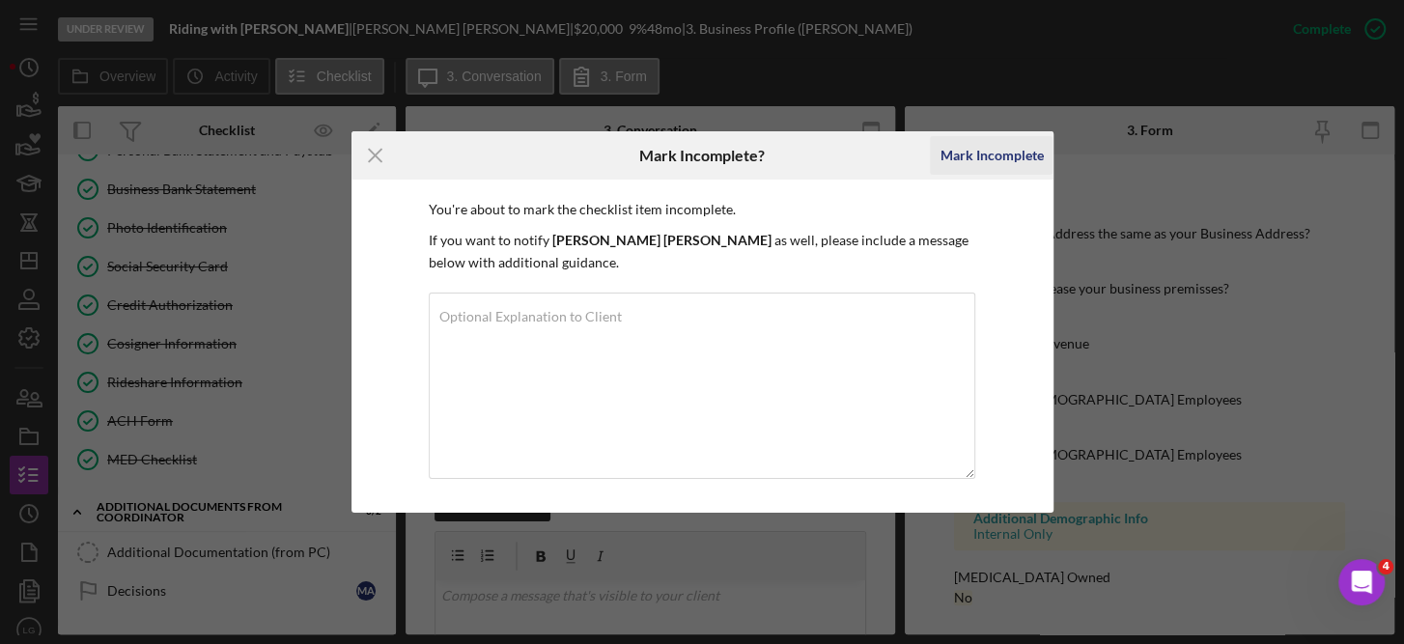
click at [1000, 150] on div "Mark Incomplete" at bounding box center [990, 155] width 103 height 39
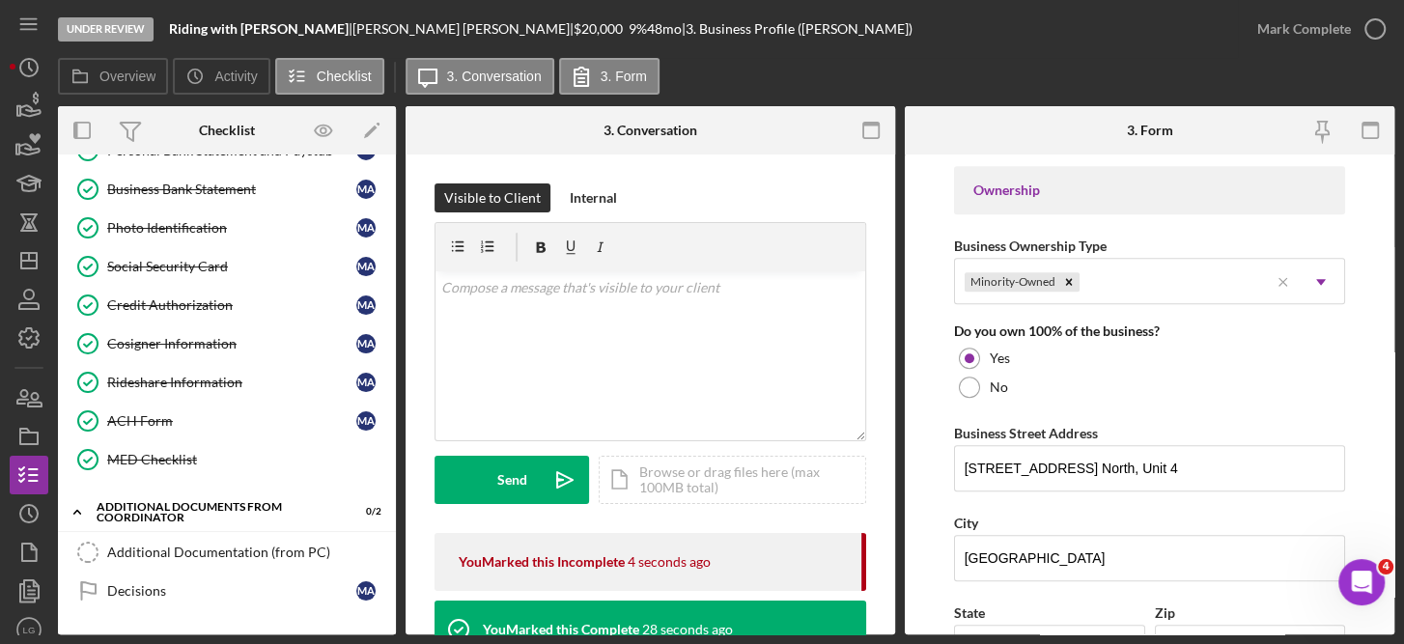
scroll to position [1656, 0]
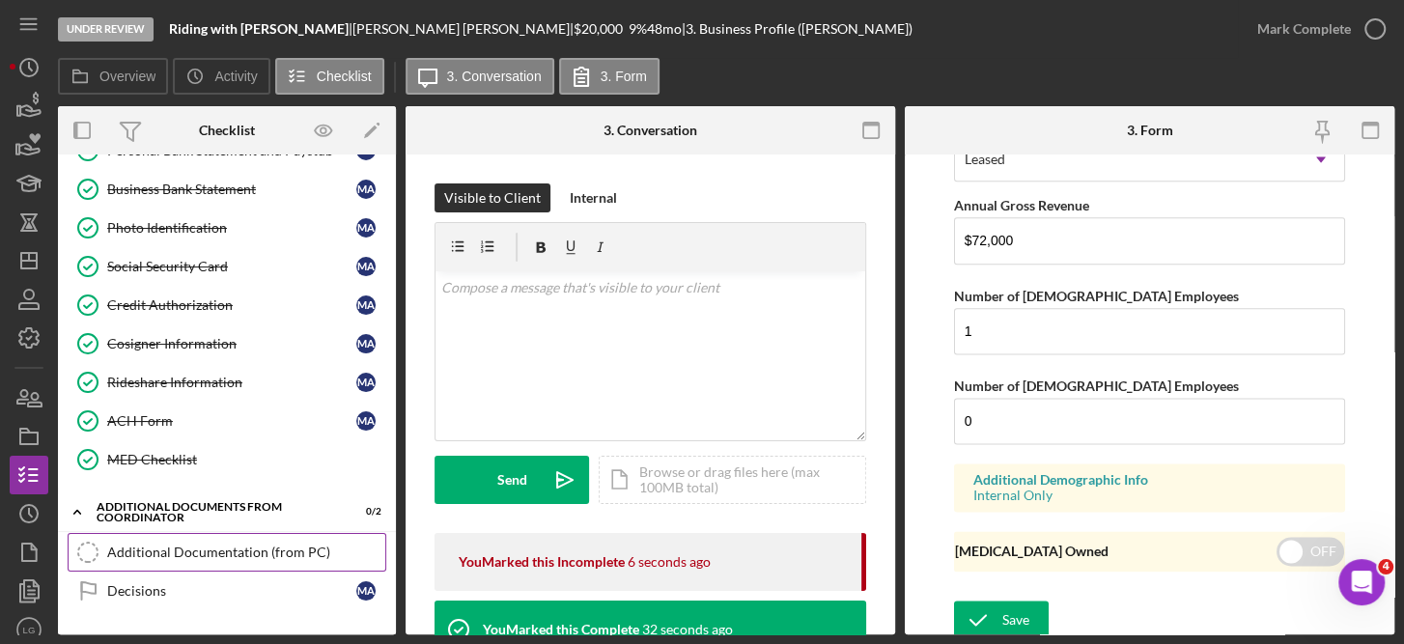
click at [241, 545] on div "Additional Documentation (from PC)" at bounding box center [246, 552] width 278 height 15
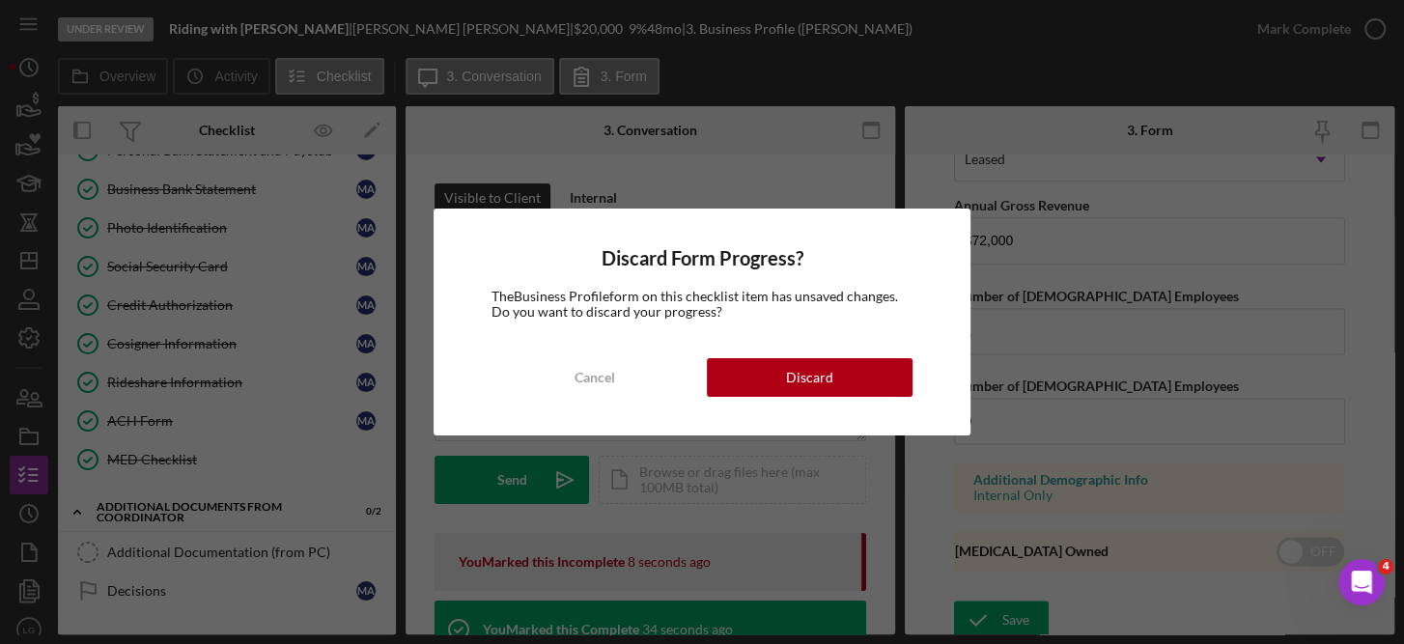
click at [223, 490] on div "Discard Form Progress? The Business Profile form on this checklist item has uns…" at bounding box center [702, 322] width 1404 height 644
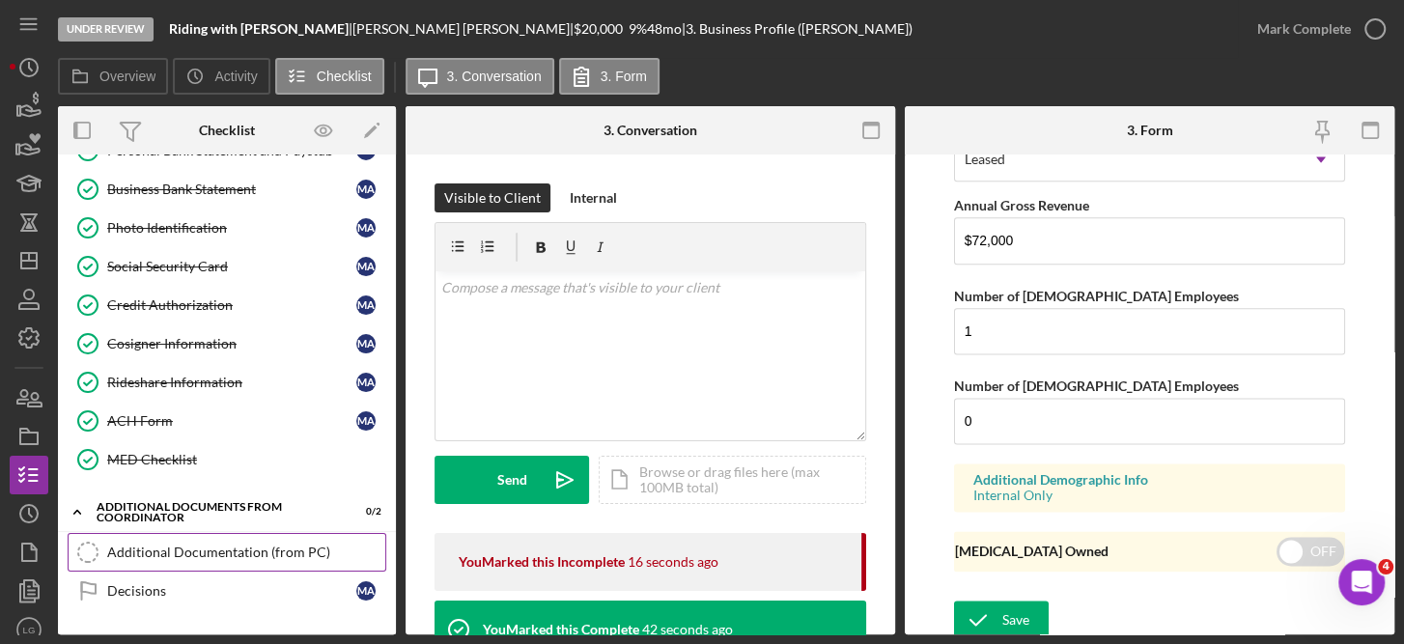
click at [268, 545] on div "Additional Documentation (from PC)" at bounding box center [246, 552] width 278 height 15
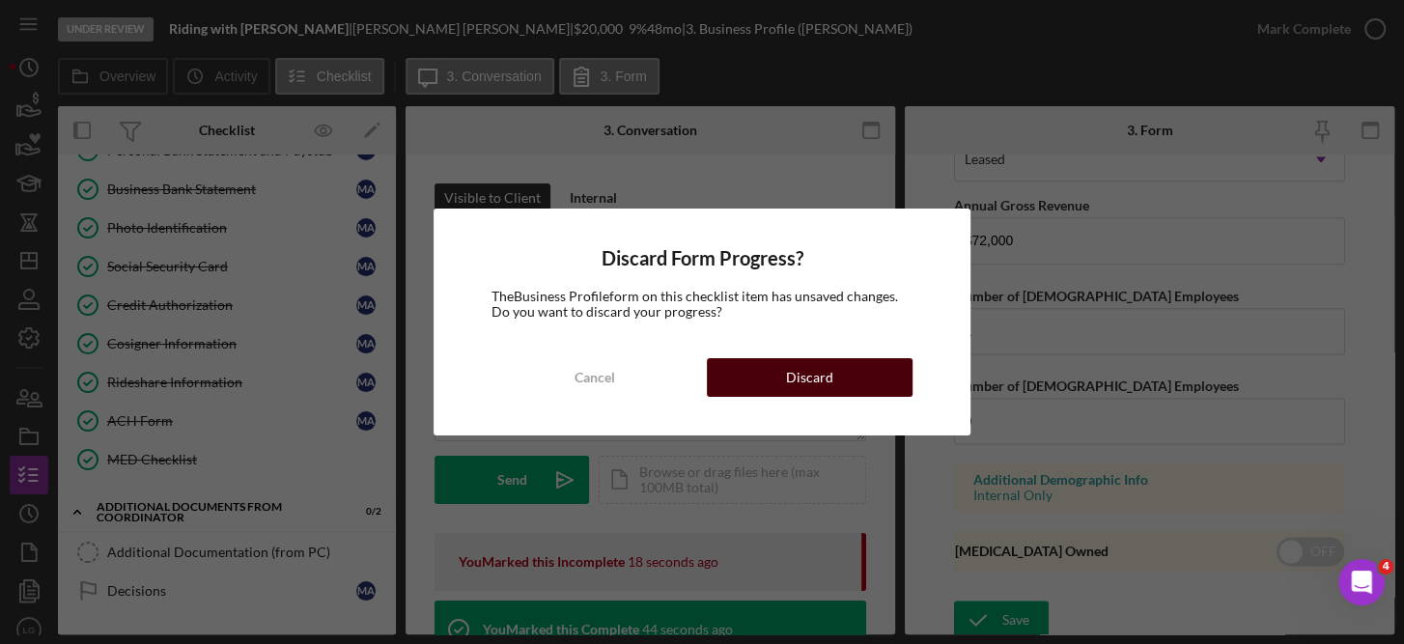
click at [827, 384] on div "Discard" at bounding box center [809, 377] width 47 height 39
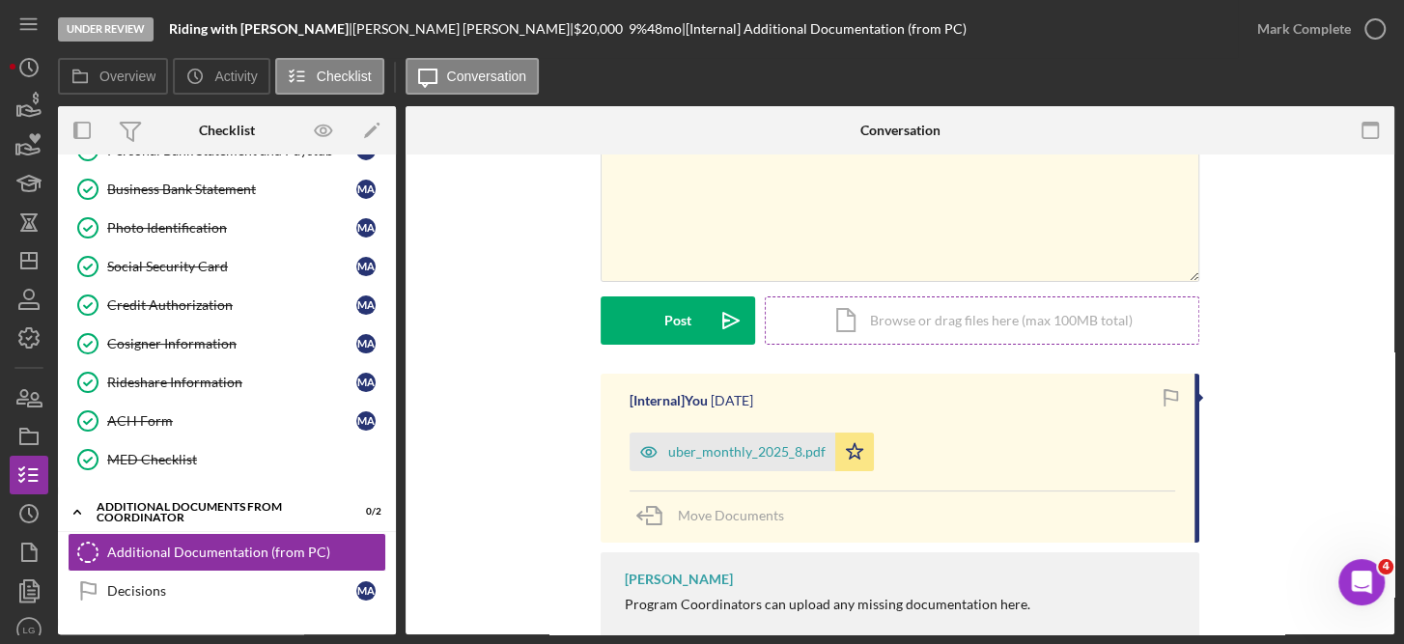
scroll to position [160, 0]
drag, startPoint x: 220, startPoint y: 486, endPoint x: 985, endPoint y: 127, distance: 844.4
click at [985, 127] on div "Overview Internal Workflow Stage Under Review Icon/Dropdown Arrow Archive (can …" at bounding box center [726, 370] width 1336 height 528
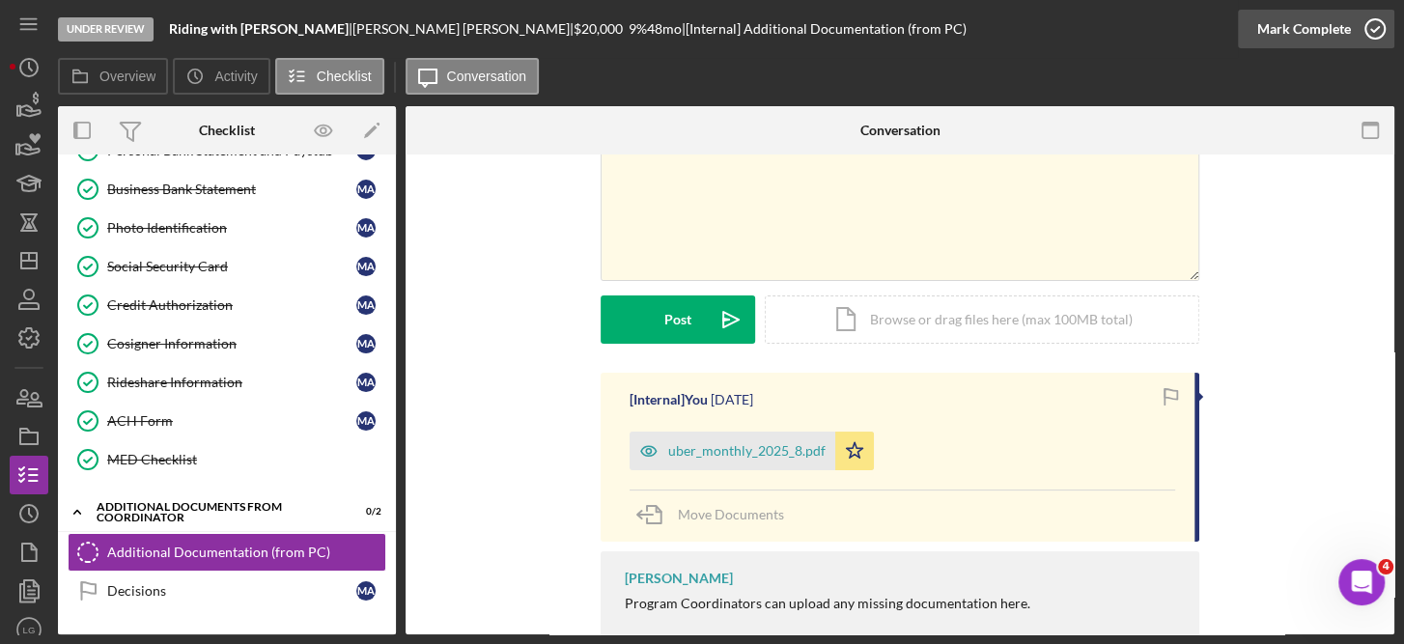
click at [1371, 27] on icon "button" at bounding box center [1375, 29] width 48 height 48
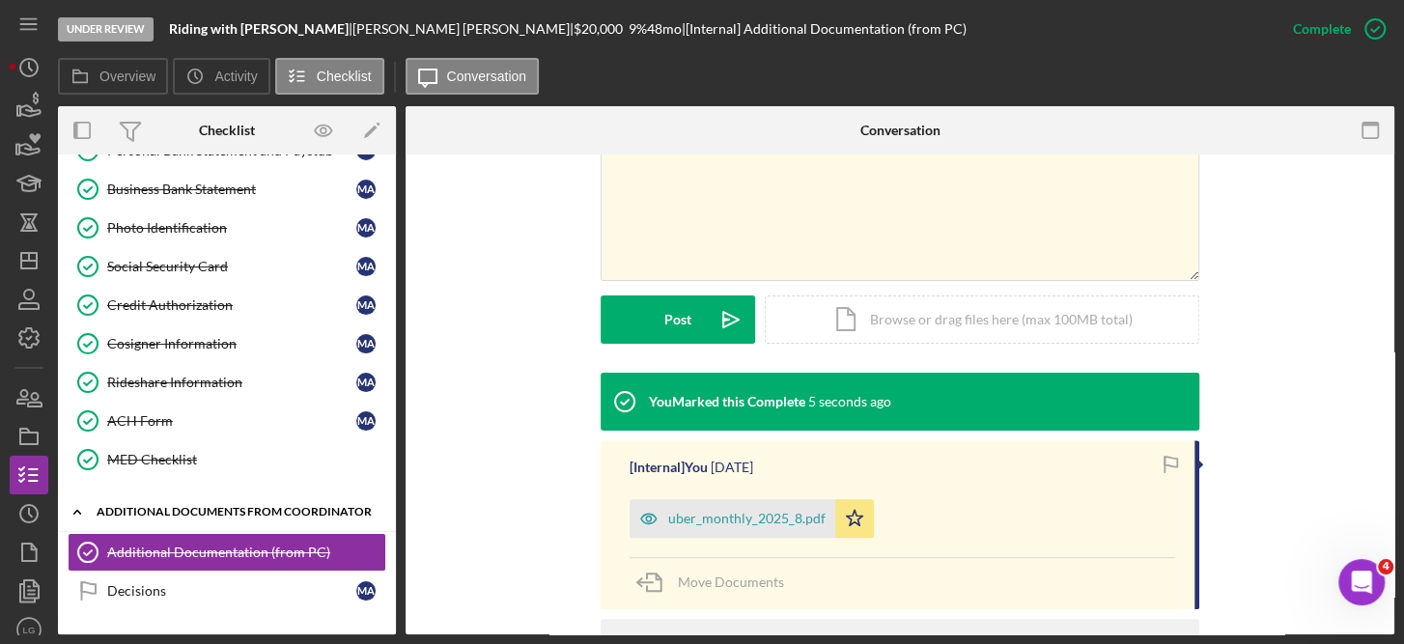
click at [256, 492] on div "Icon/Expander Additional Documents from Coordinator 1 / 2" at bounding box center [227, 512] width 338 height 40
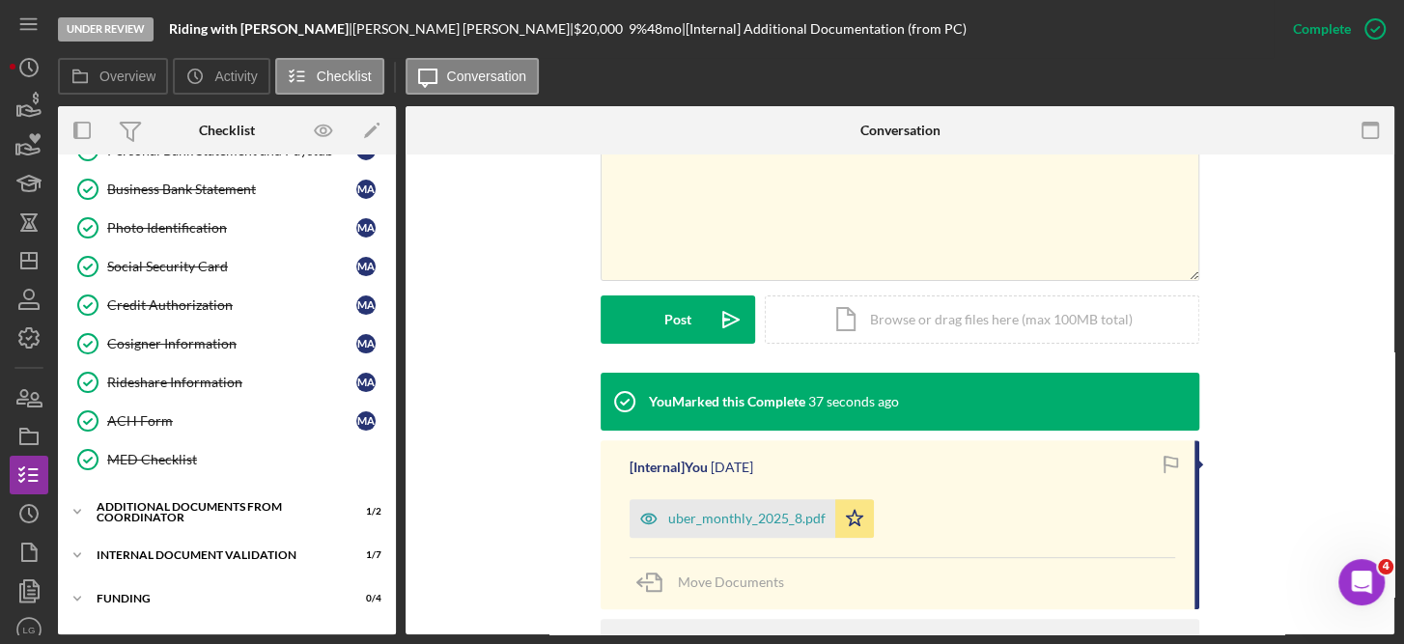
click at [386, 279] on div "Personal Information Personal Information M A Household Information Household I…" at bounding box center [227, 136] width 338 height 705
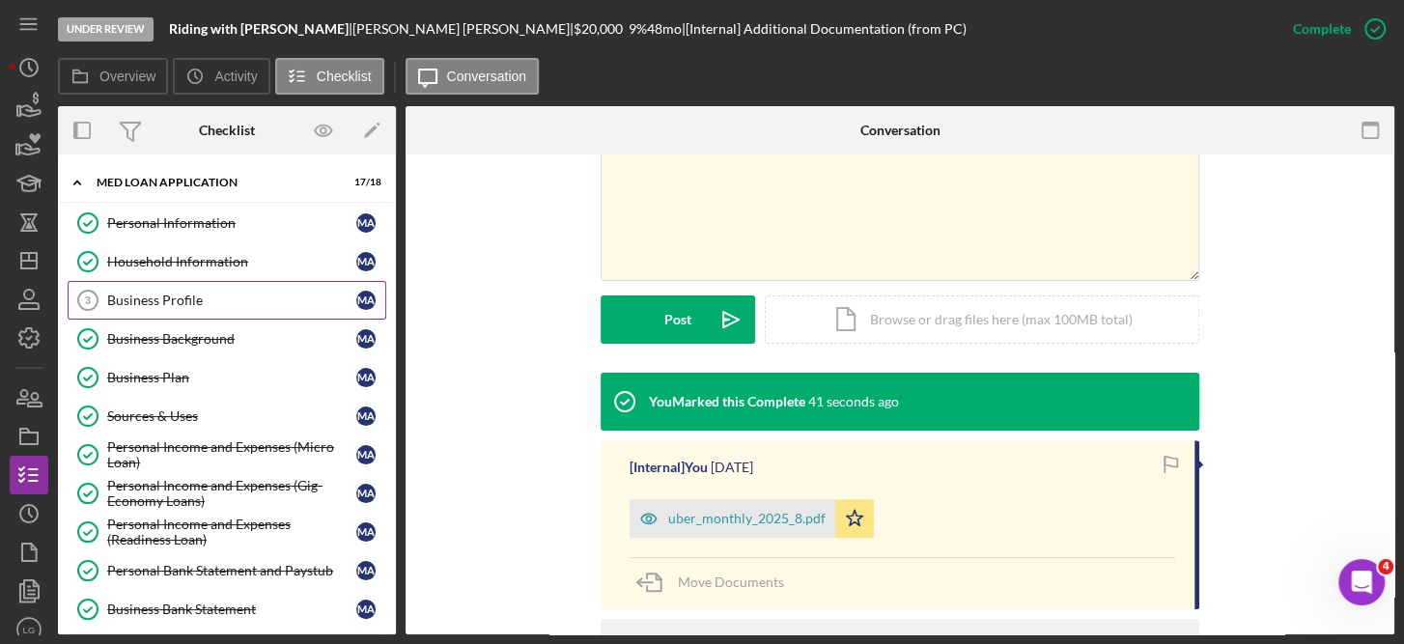
click at [193, 301] on div "Business Profile" at bounding box center [231, 300] width 249 height 15
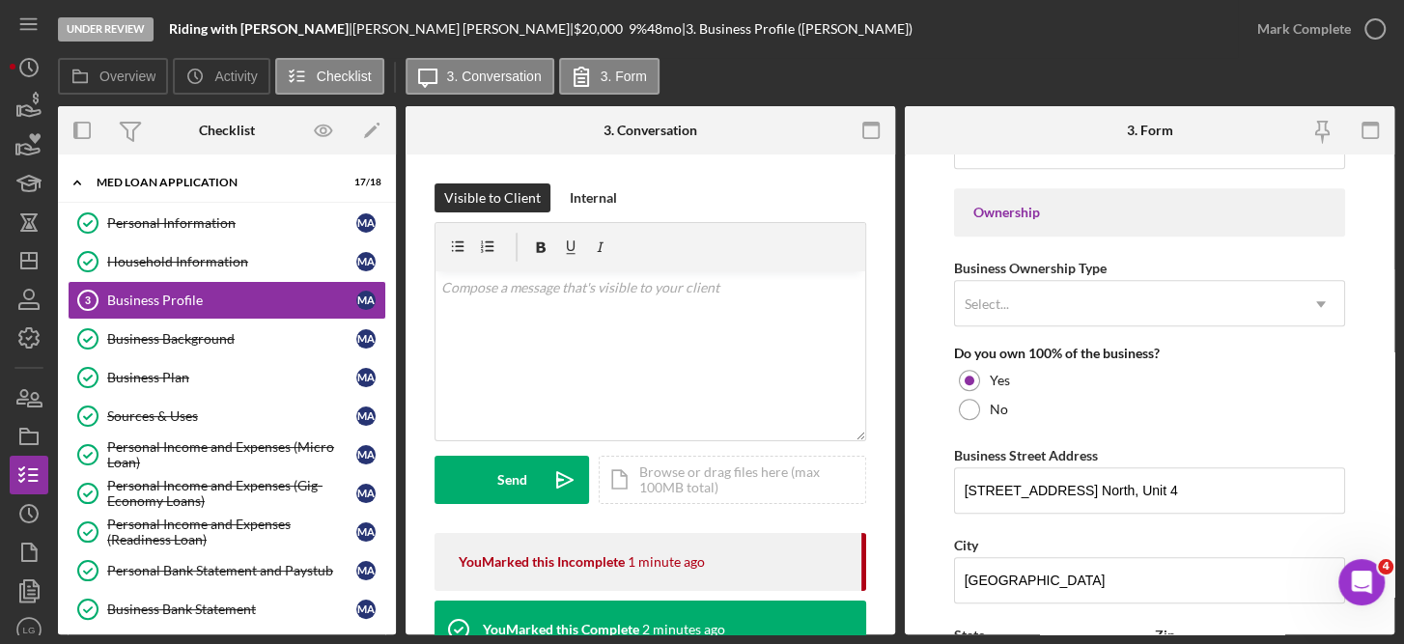
scroll to position [935, 0]
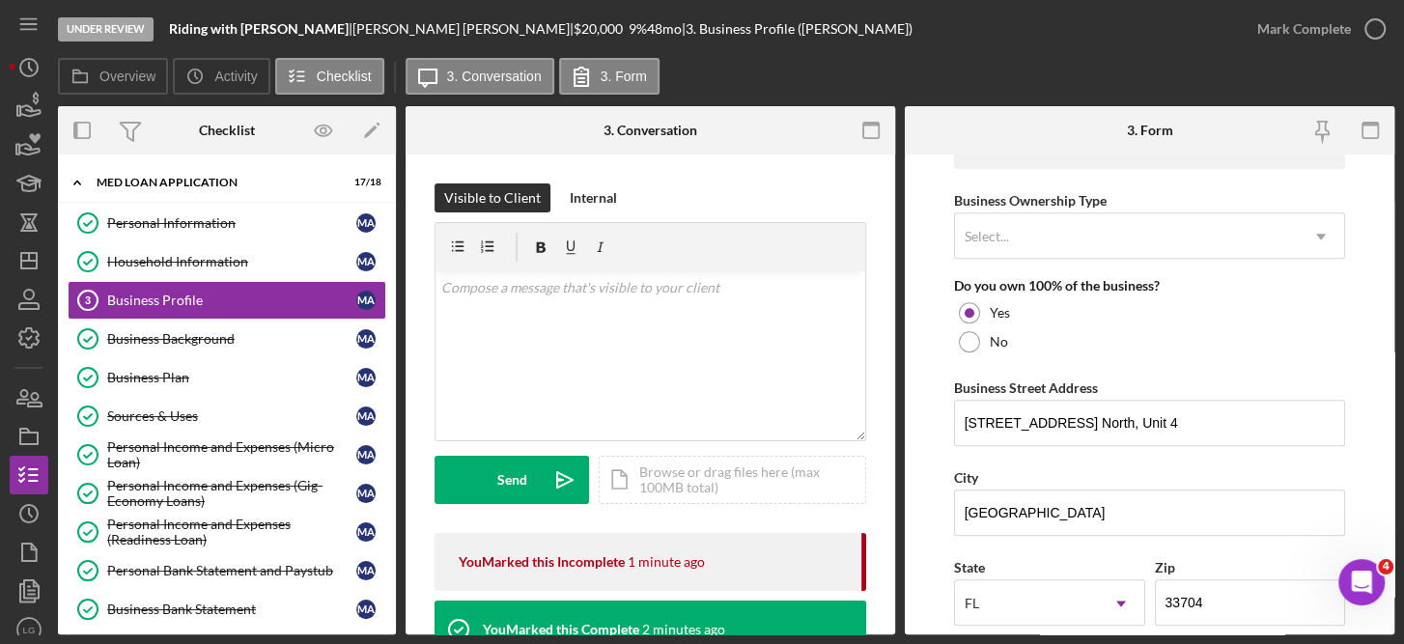
click at [1384, 338] on form "Business Name Riding with Mohamad Salim DBA N/A Business Start Date 01/01/2024 …" at bounding box center [1150, 394] width 490 height 480
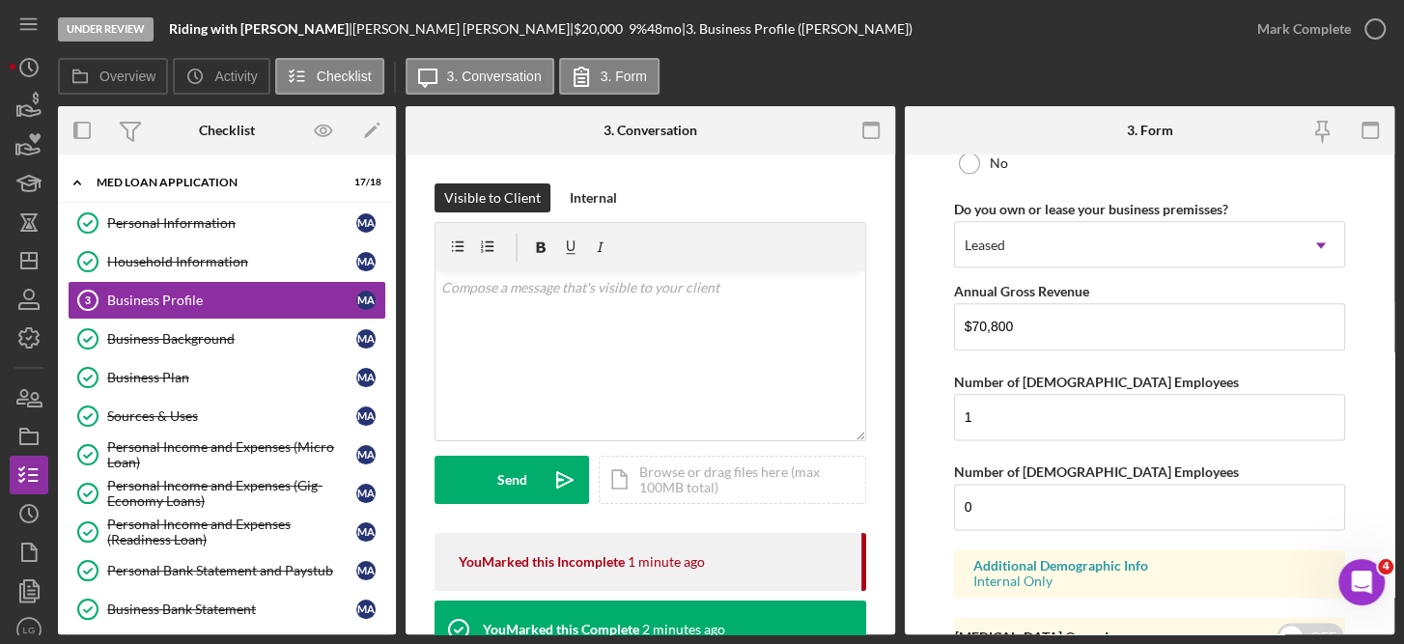
scroll to position [1559, 0]
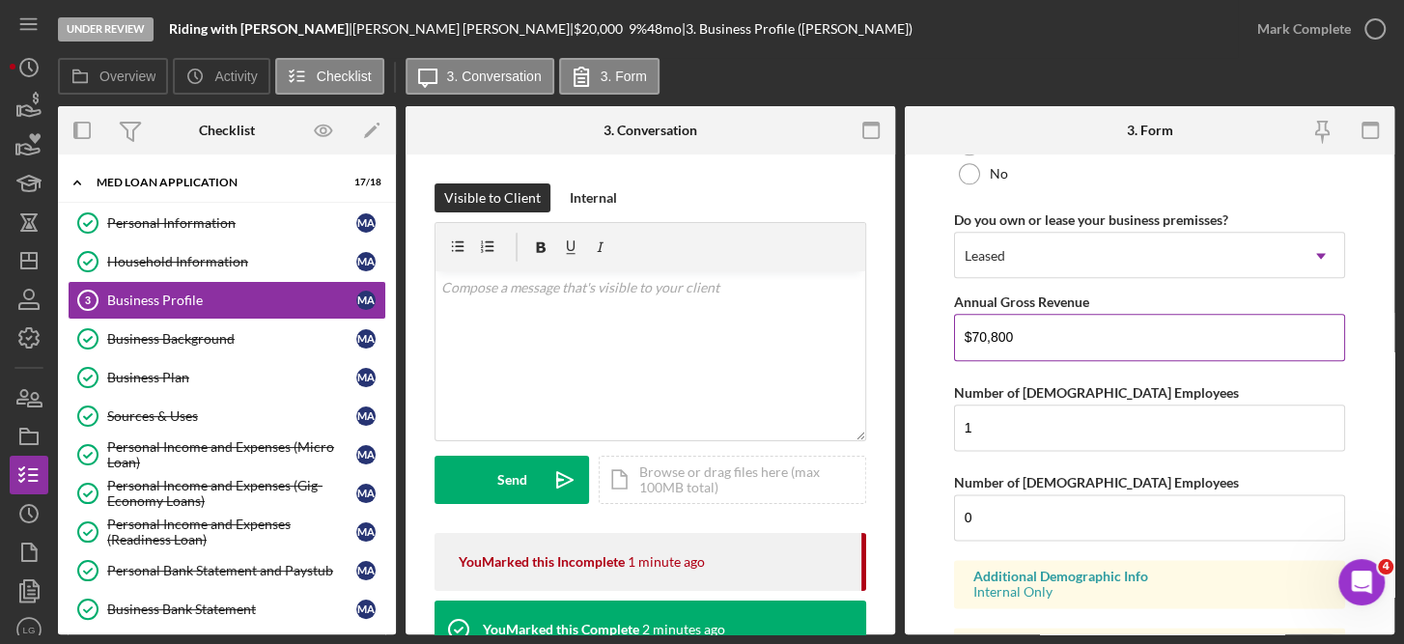
click at [1067, 339] on input "$70,800" at bounding box center [1150, 337] width 392 height 46
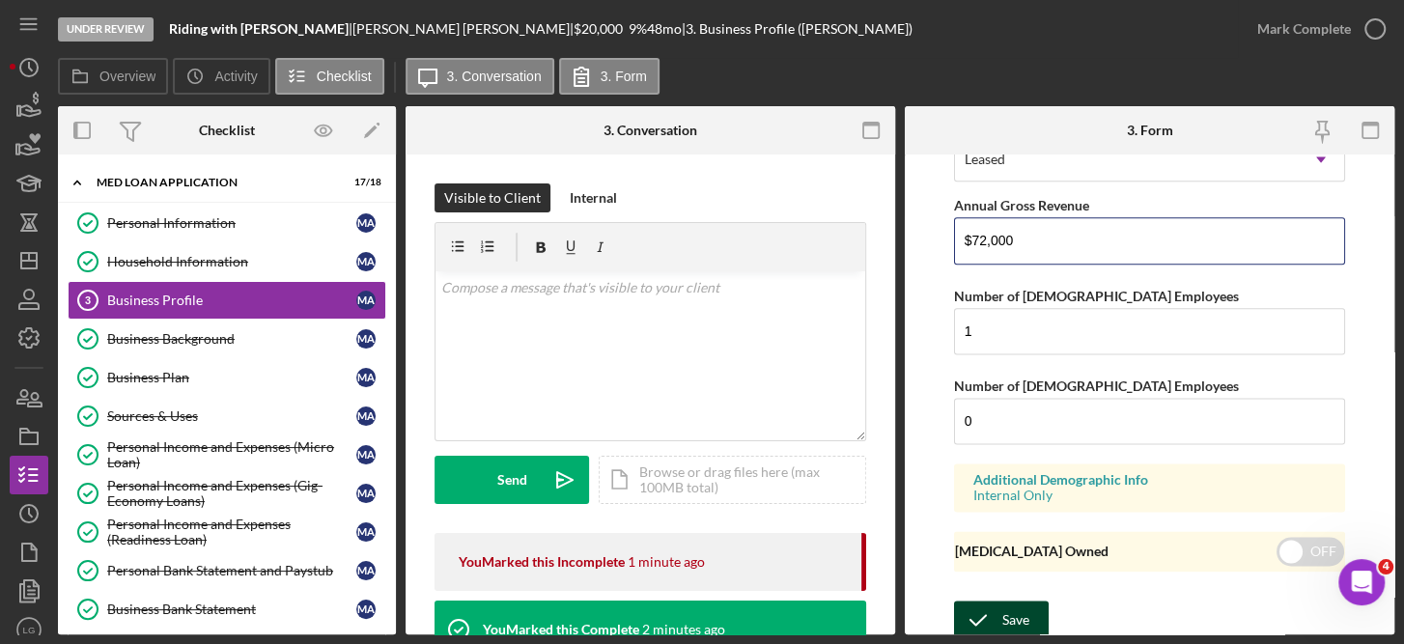
type input "$72,000"
click at [1020, 617] on div "Save" at bounding box center [1015, 620] width 27 height 39
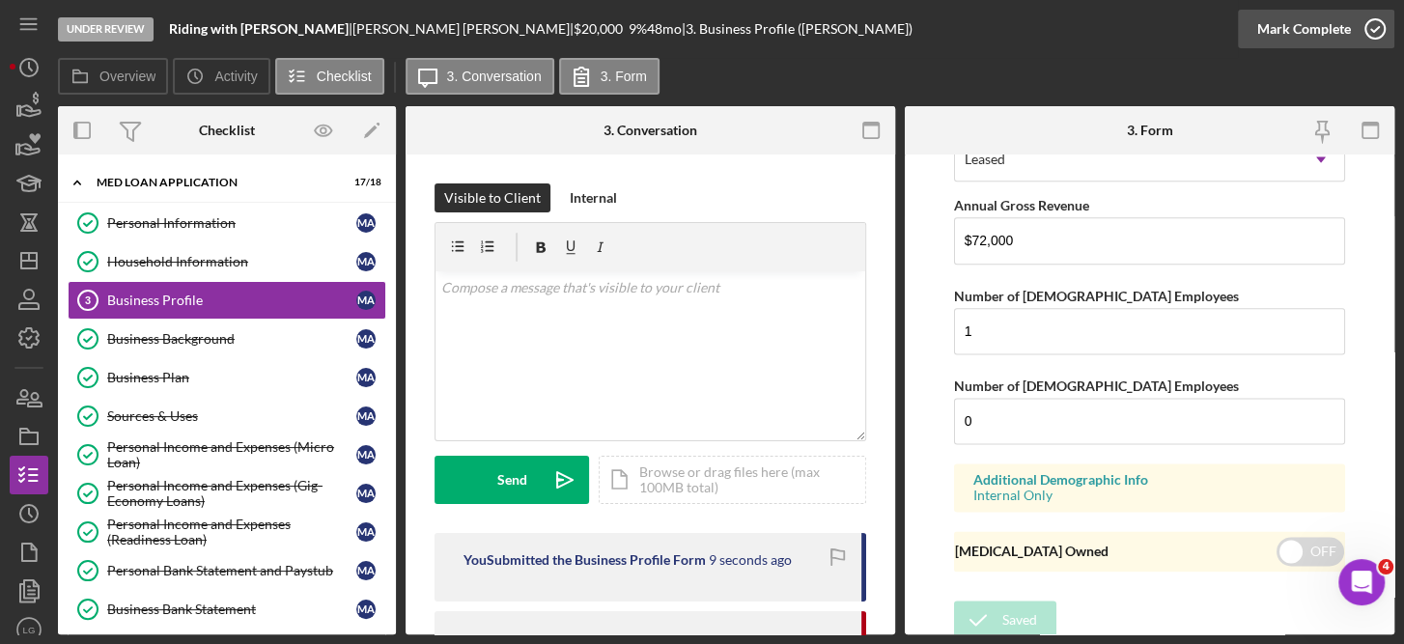
click at [1375, 31] on icon "button" at bounding box center [1375, 29] width 48 height 48
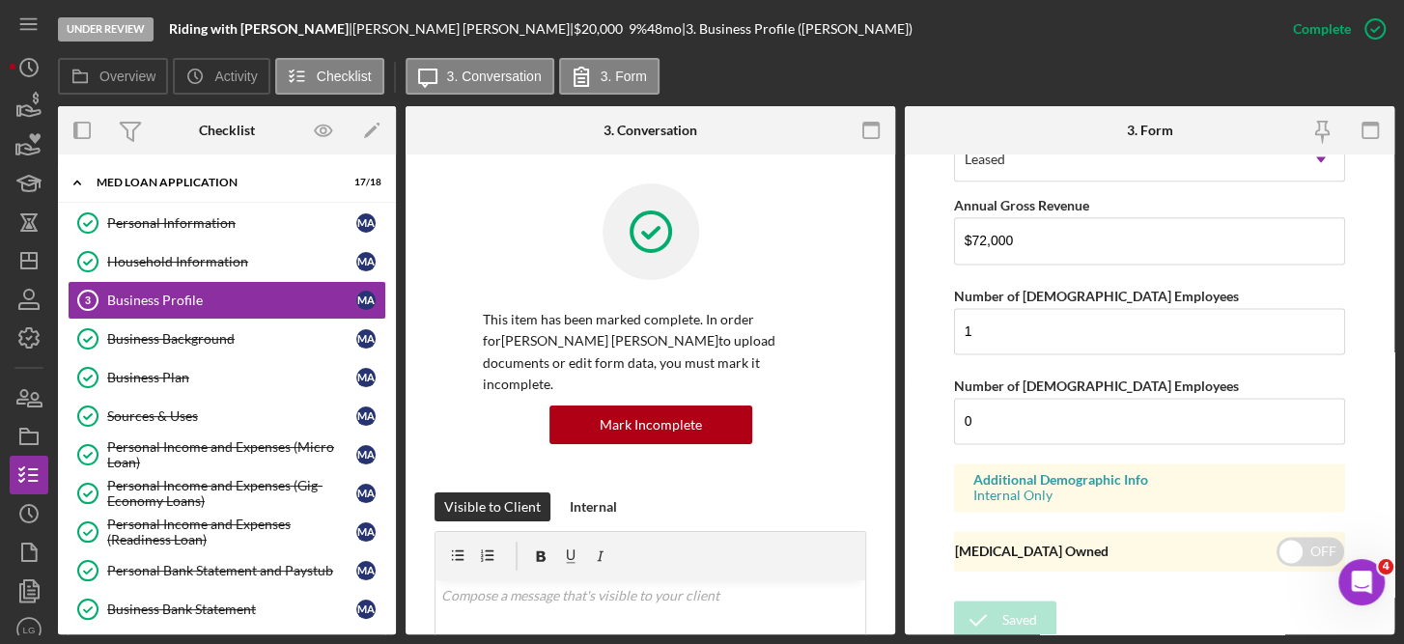
scroll to position [976, 0]
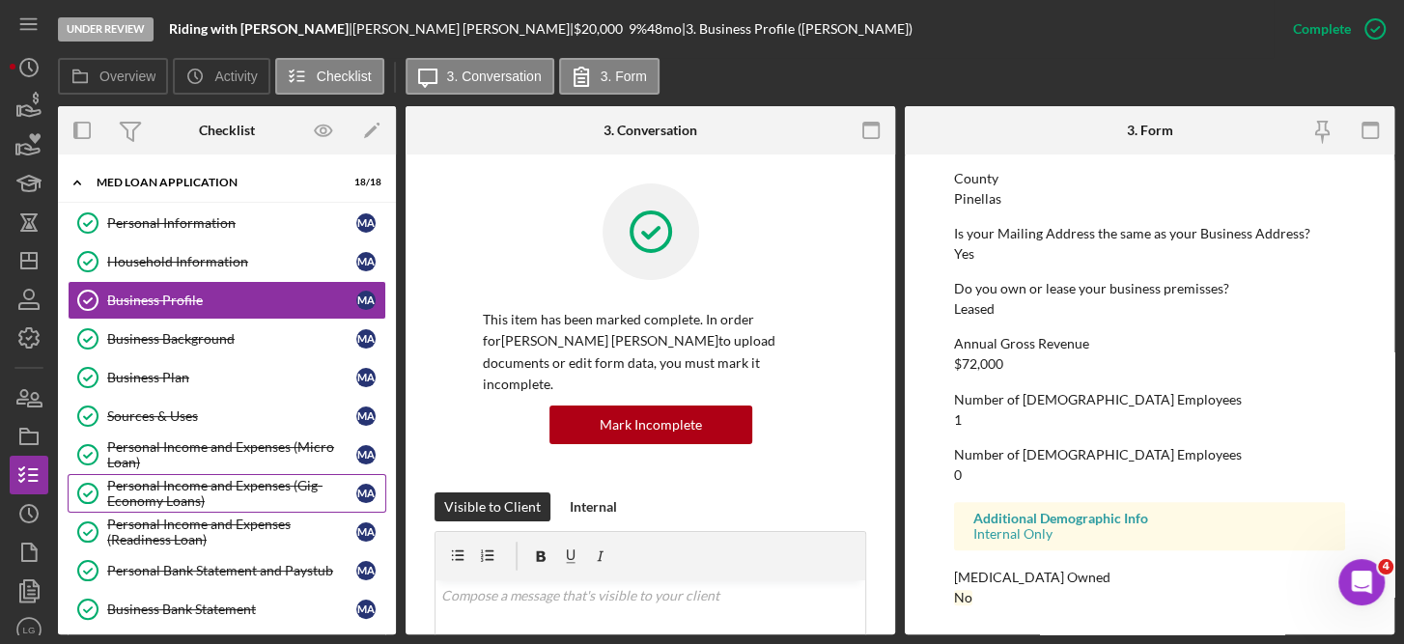
click at [240, 480] on div "Personal Income and Expenses (Gig-Economy Loans)" at bounding box center [231, 493] width 249 height 31
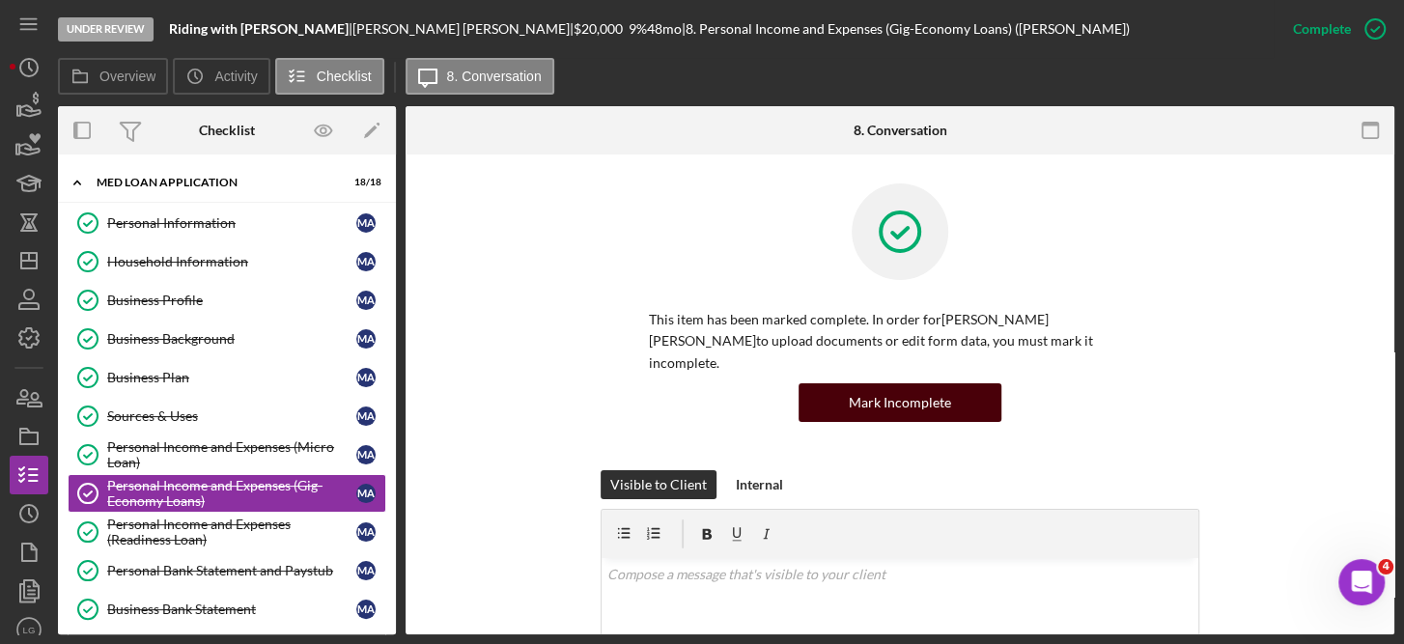
click at [948, 383] on button "Mark Incomplete" at bounding box center [899, 402] width 203 height 39
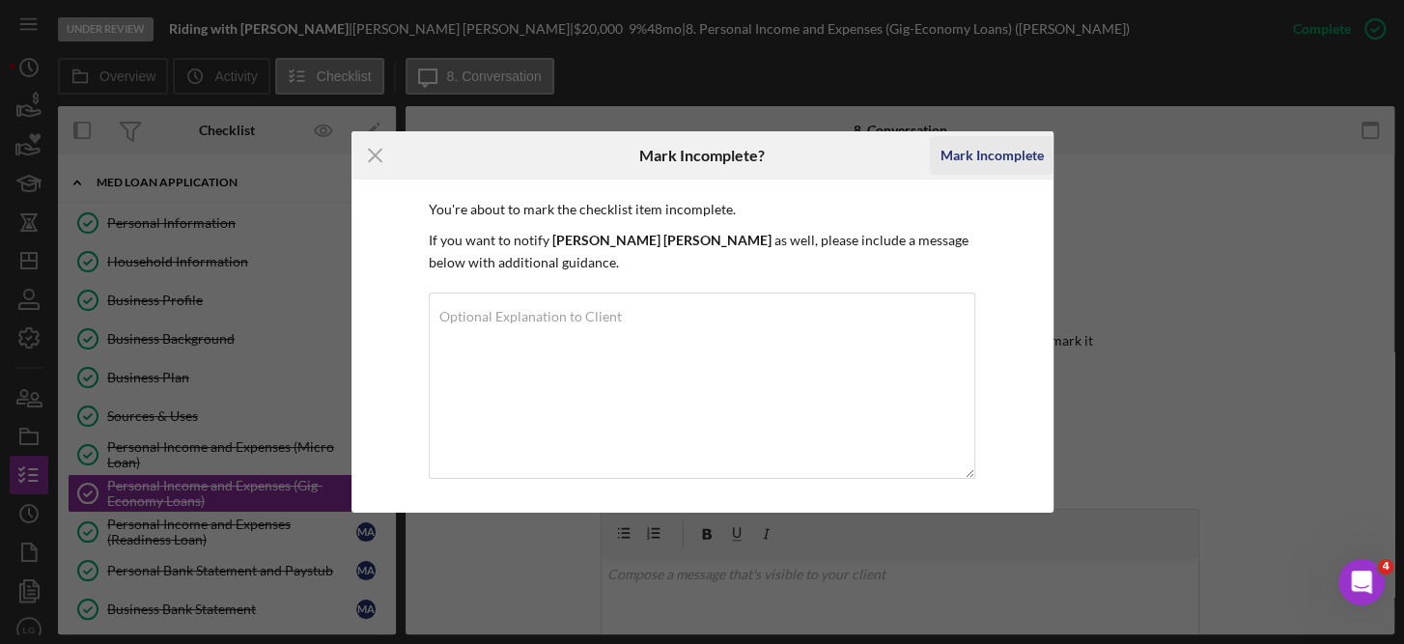
click at [1013, 146] on div "Mark Incomplete" at bounding box center [990, 155] width 103 height 39
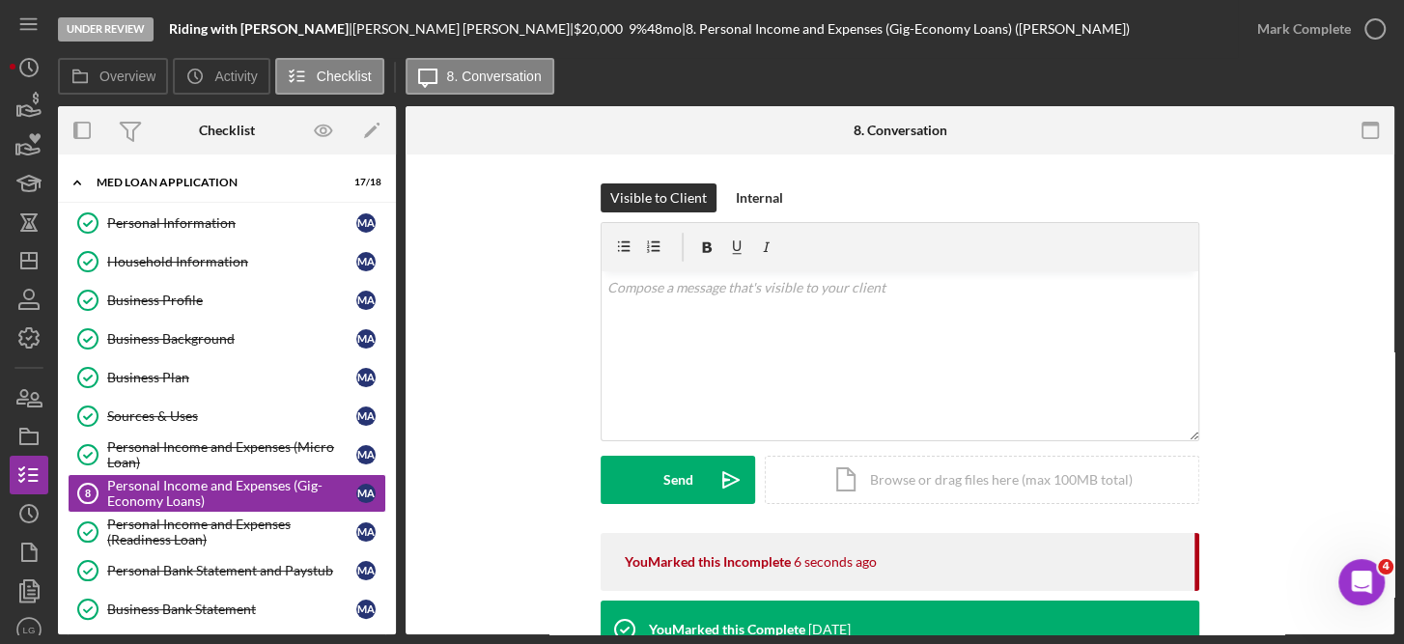
click at [1384, 456] on div "Visible to Client Internal v Color teal Color pink Remove color Add row above A…" at bounding box center [900, 648] width 989 height 988
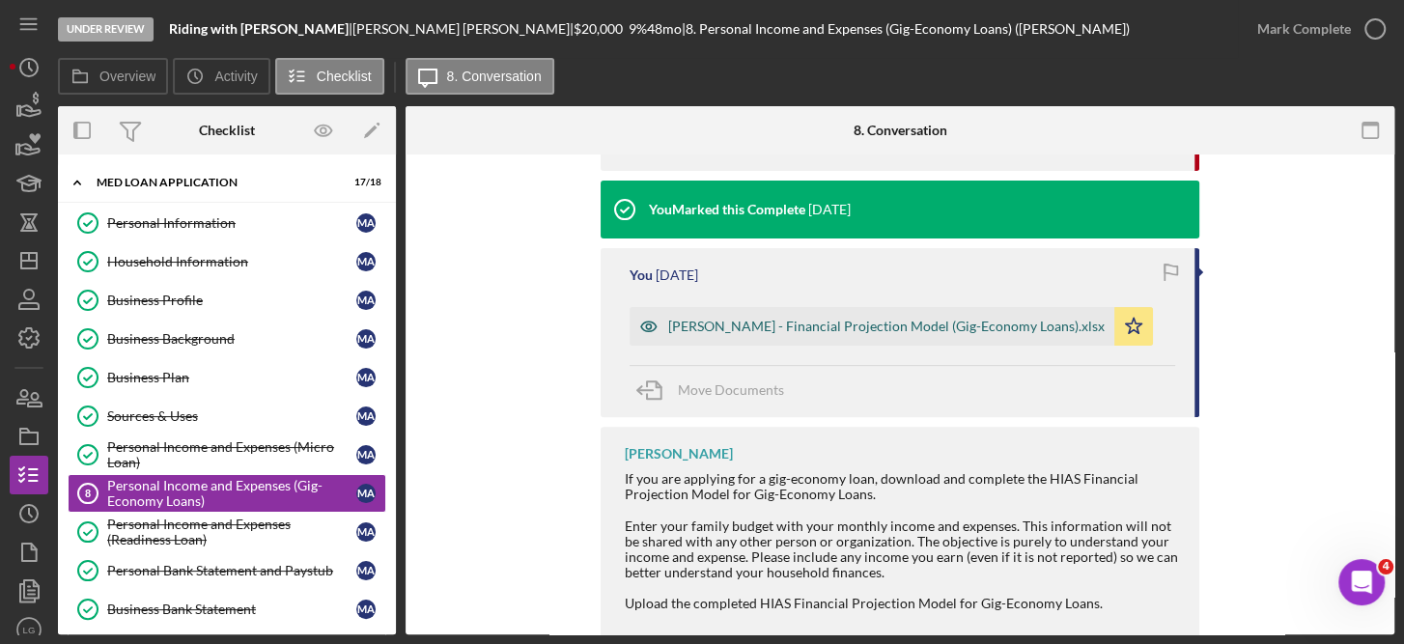
click at [986, 322] on div "[PERSON_NAME] - Financial Projection Model (Gig-Economy Loans).xlsx" at bounding box center [886, 326] width 436 height 15
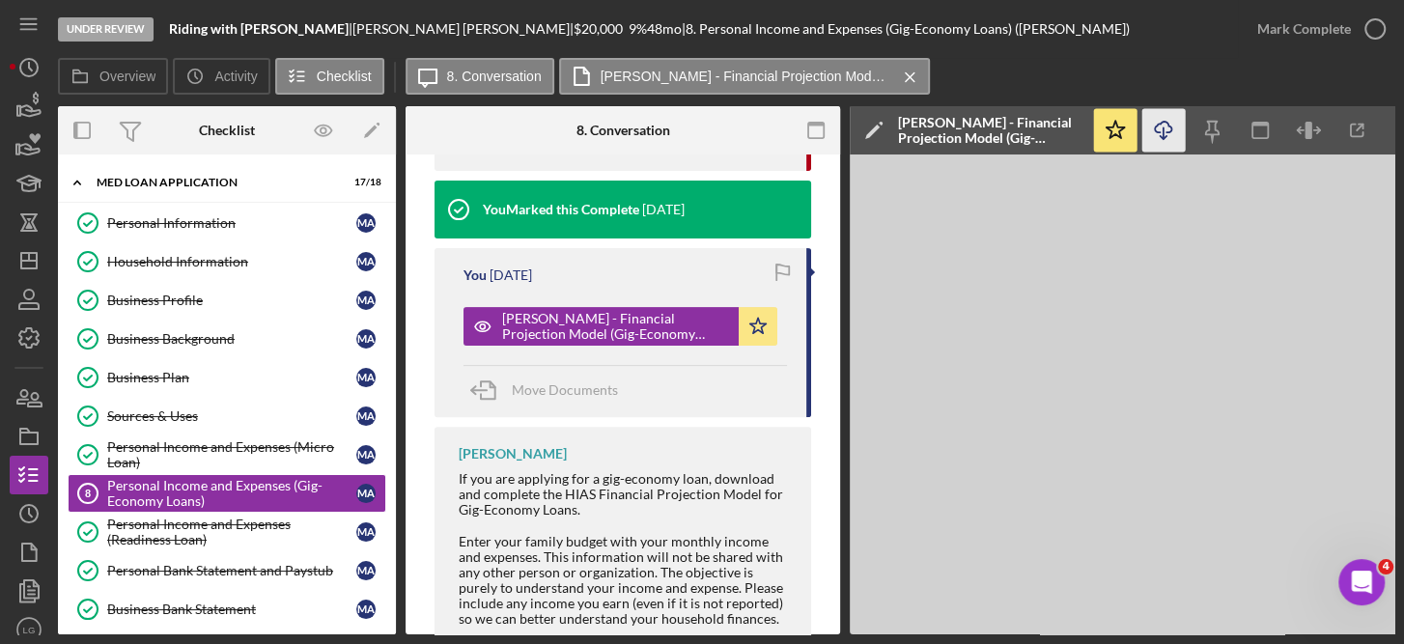
click at [1165, 116] on icon "Icon/Download" at bounding box center [1163, 130] width 43 height 43
click at [819, 121] on icon "button" at bounding box center [816, 130] width 43 height 43
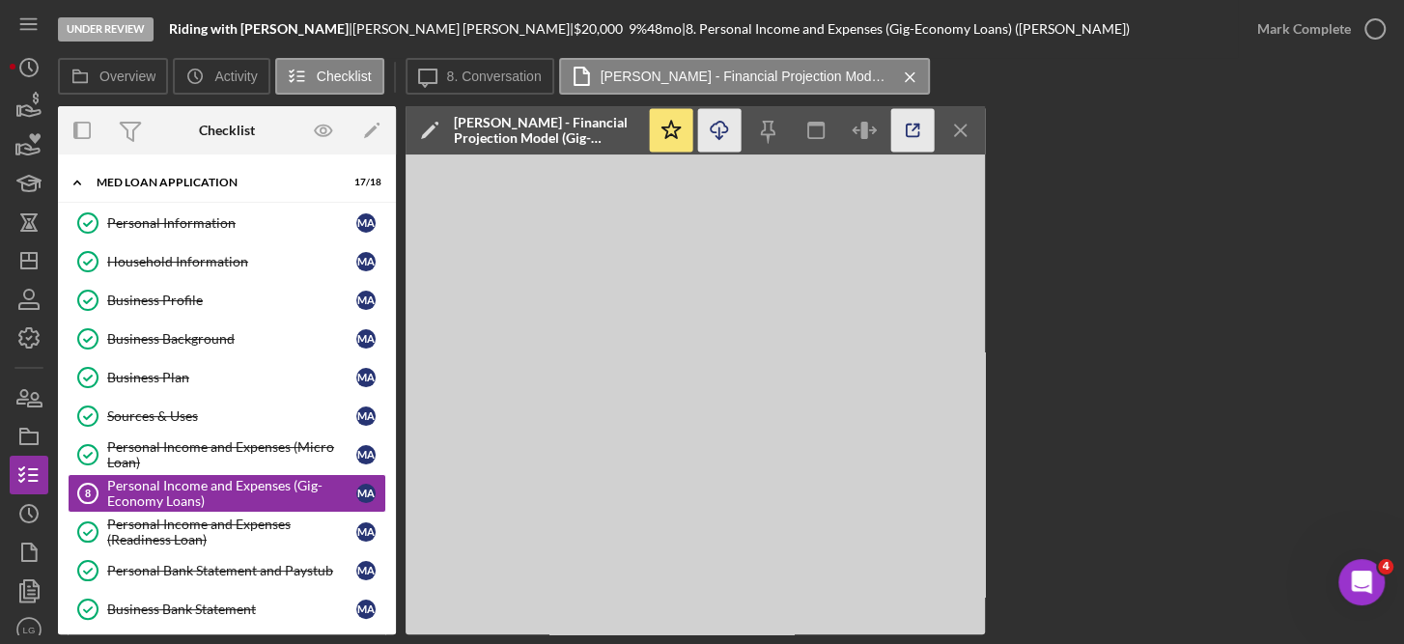
click at [912, 131] on icon "button" at bounding box center [912, 130] width 43 height 43
click at [280, 487] on div "Personal Income and Expenses (Gig-Economy Loans)" at bounding box center [231, 493] width 249 height 31
click at [954, 131] on icon "Icon/Menu Close" at bounding box center [960, 130] width 43 height 43
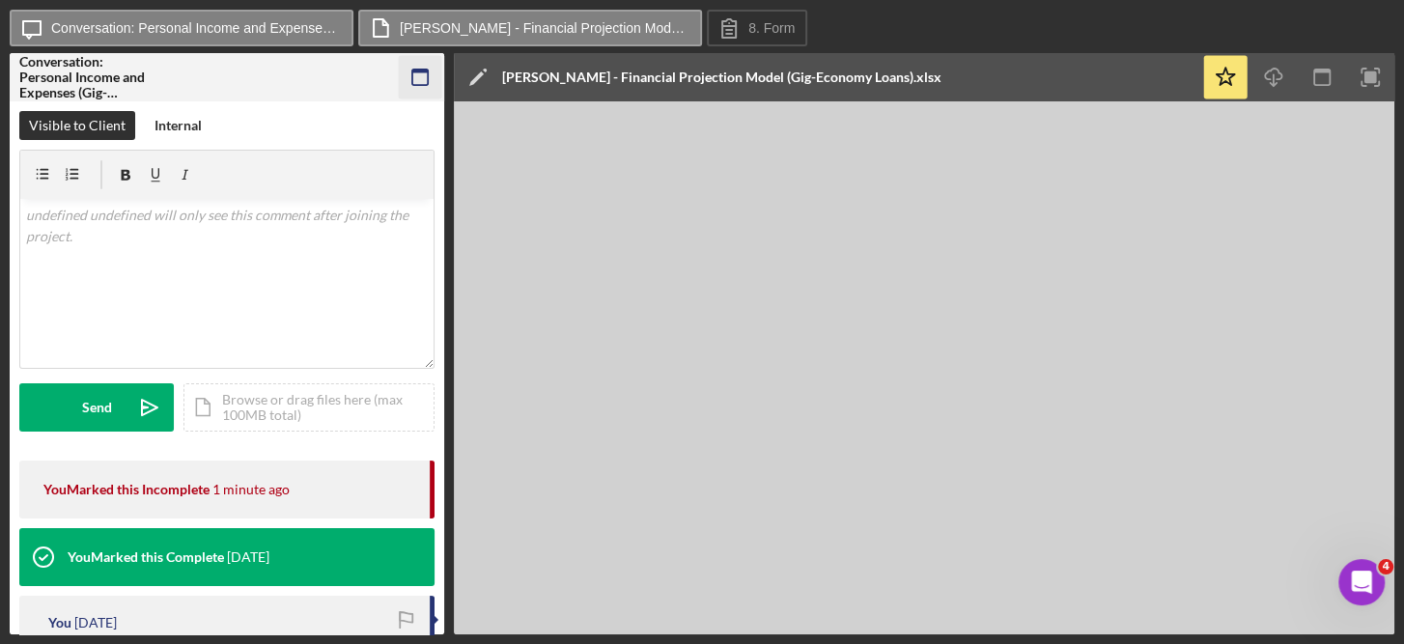
click at [419, 75] on icon "button" at bounding box center [420, 77] width 43 height 43
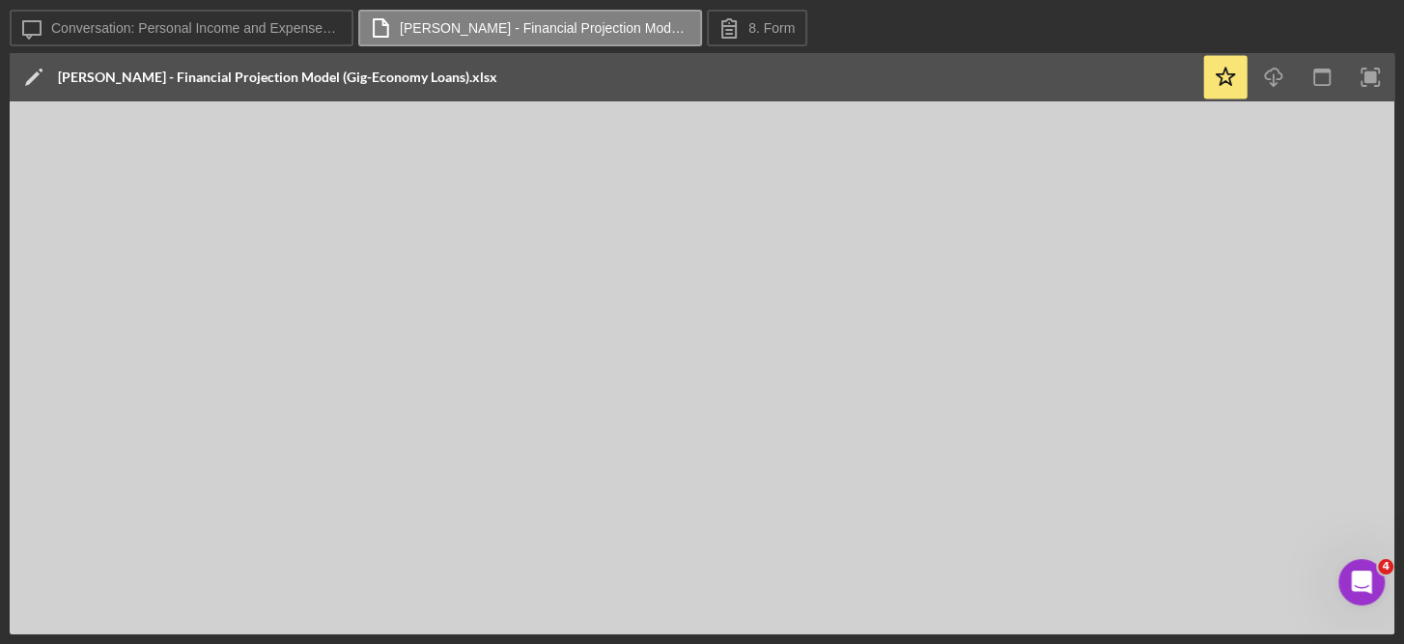
click at [24, 76] on icon "Icon/Edit" at bounding box center [34, 77] width 48 height 48
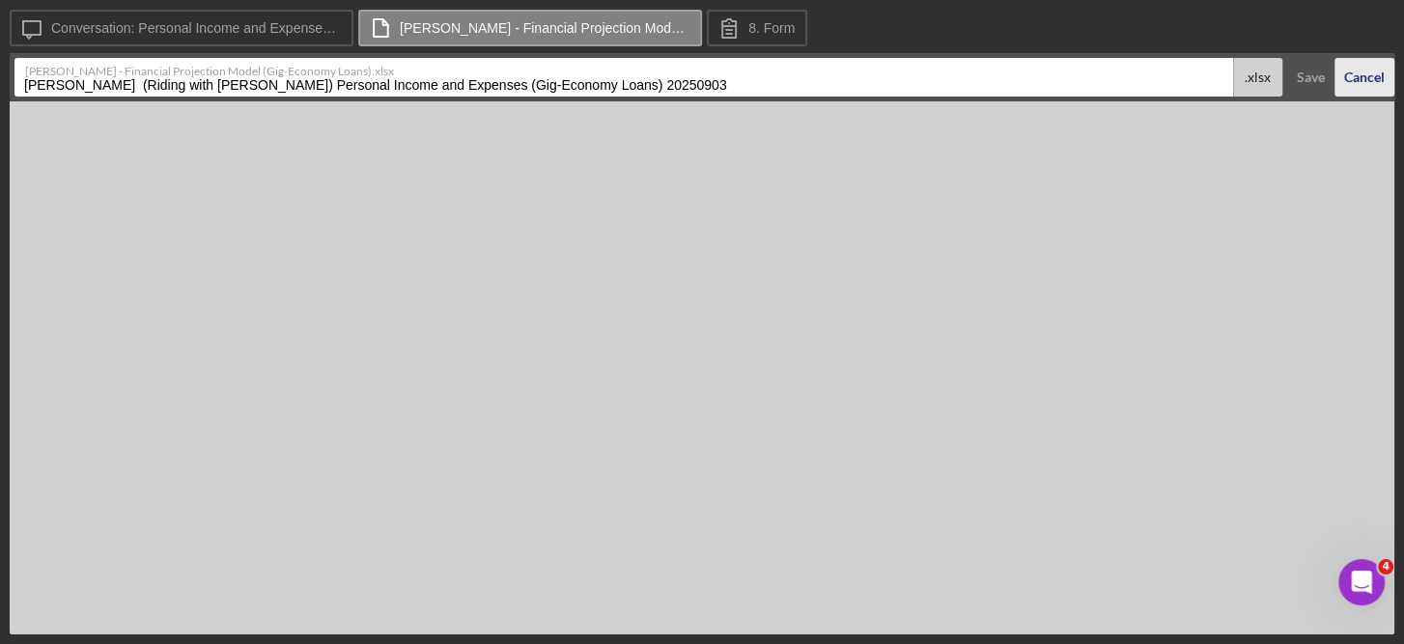
click at [1362, 81] on div "Cancel" at bounding box center [1364, 77] width 41 height 39
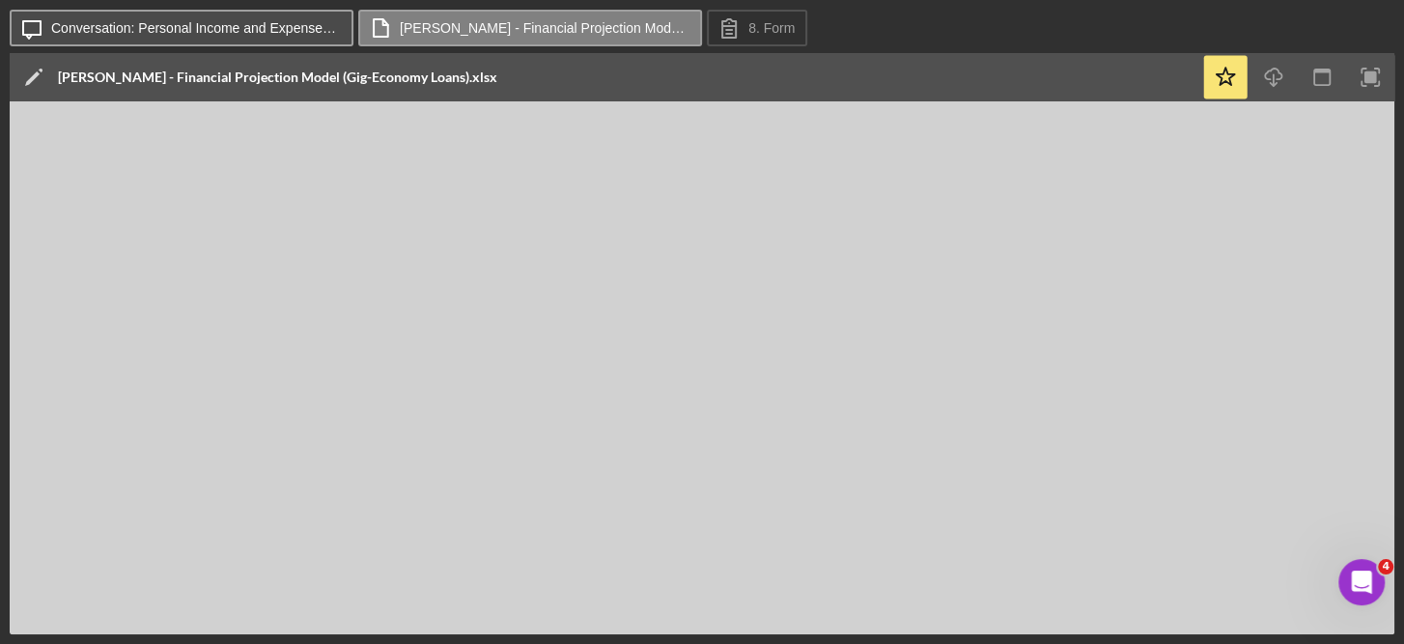
click at [273, 27] on label "Conversation: Personal Income and Expenses (Gig-Economy Loans) ([PERSON_NAME])" at bounding box center [196, 27] width 290 height 15
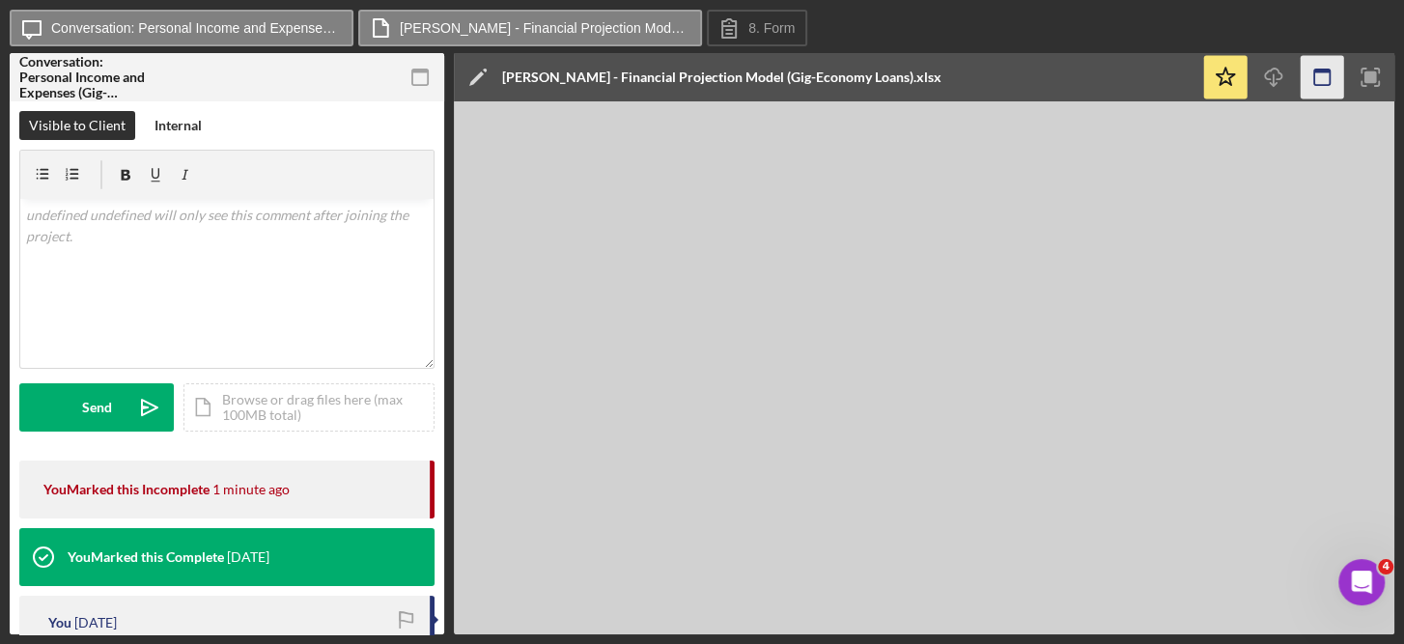
click at [1316, 72] on icon "button" at bounding box center [1322, 77] width 43 height 43
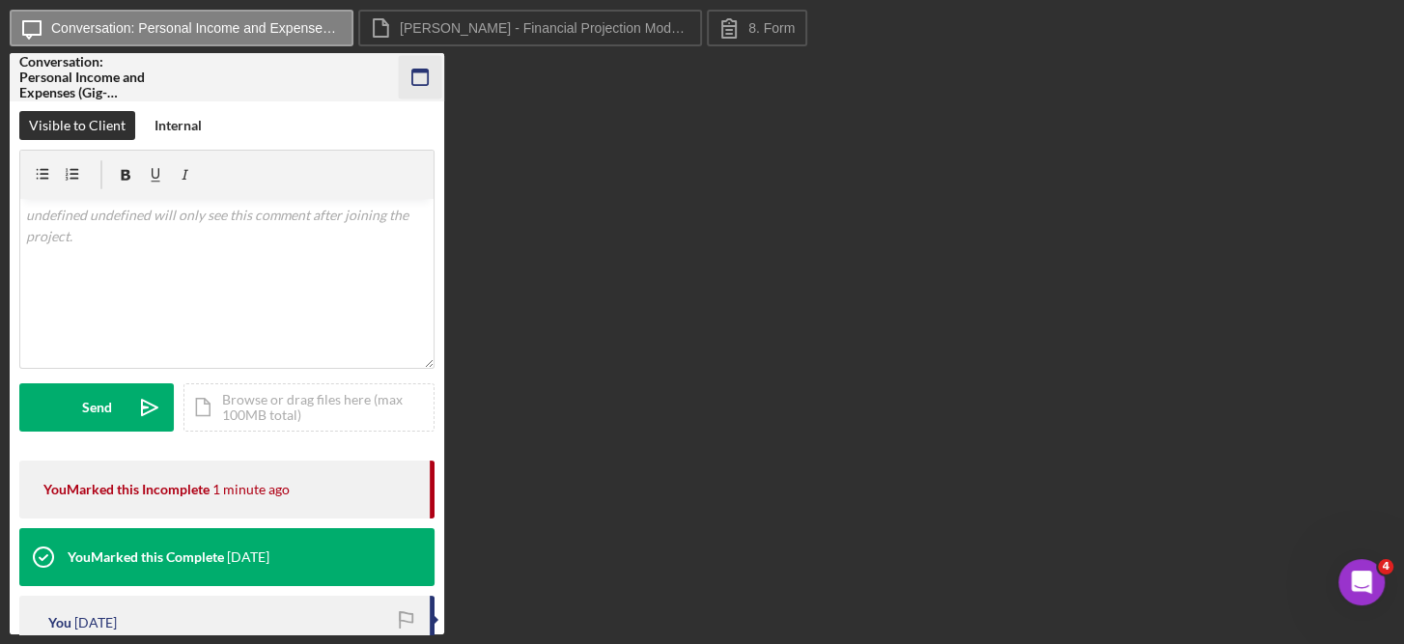
click at [426, 73] on icon "button" at bounding box center [420, 77] width 43 height 43
